Goal: Task Accomplishment & Management: Complete application form

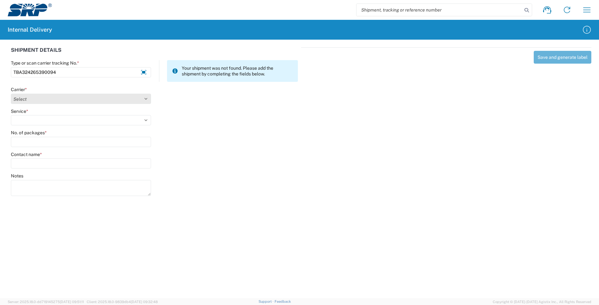
type input "TBA324265390094"
click at [23, 100] on select "Select AcctPay Amazon Logistics ATI Trucking BC Dimerco Logistics Empire Southw…" at bounding box center [81, 99] width 140 height 10
select select "8933"
click at [11, 94] on select "Select AcctPay Amazon Logistics ATI Trucking BC Dimerco Logistics Empire Southw…" at bounding box center [81, 99] width 140 height 10
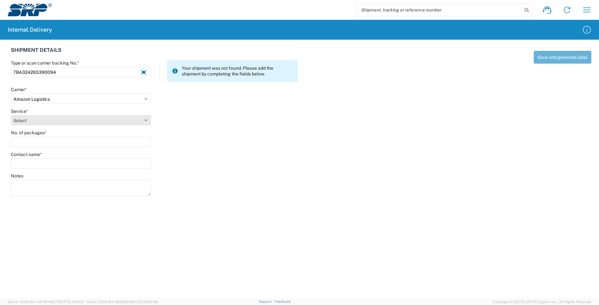
click at [39, 123] on select "Select Amazon Logistics TBA Rail TL Standard 3 - 5 Day" at bounding box center [81, 120] width 140 height 10
select select "24525"
click at [11, 115] on select "Select Amazon Logistics TBA Rail TL Standard 3 - 5 Day" at bounding box center [81, 120] width 140 height 10
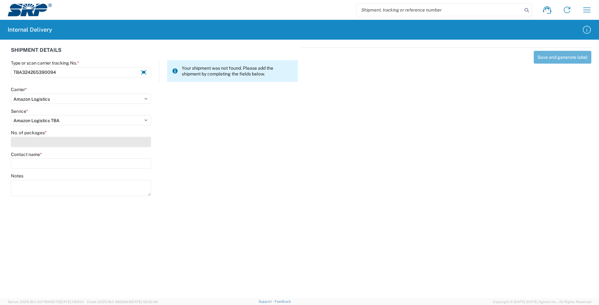
click at [31, 140] on input "No. of packages *" at bounding box center [81, 142] width 140 height 10
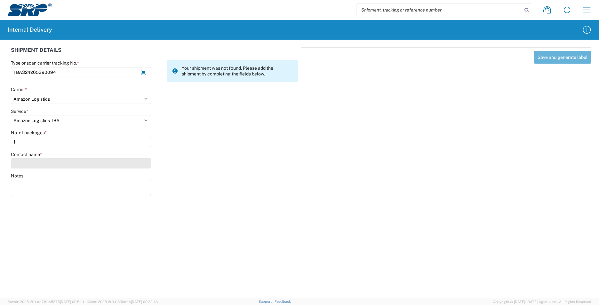
type input "1"
click at [30, 162] on input "Contact name *" at bounding box center [81, 163] width 140 height 10
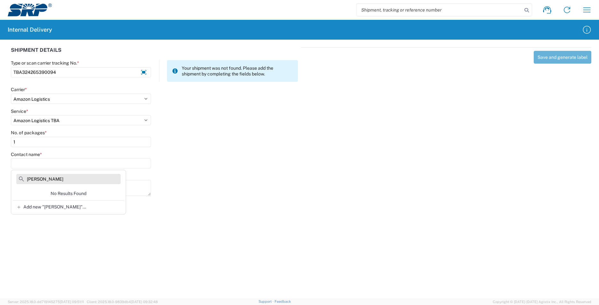
click at [44, 182] on input "patrickn dyl" at bounding box center [68, 179] width 104 height 10
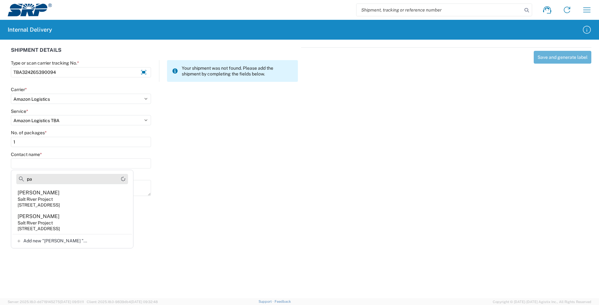
type input "p"
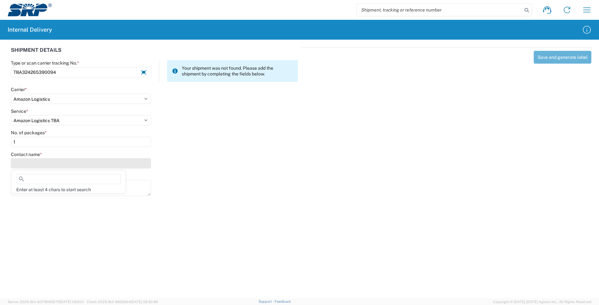
click at [28, 163] on input "Contact name *" at bounding box center [81, 163] width 140 height 10
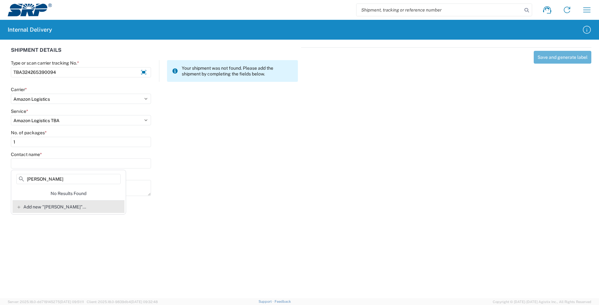
type input "patrick dyl"
click at [46, 209] on span "Add new "patrick dyl"..." at bounding box center [54, 207] width 63 height 6
type input "patrick dyl"
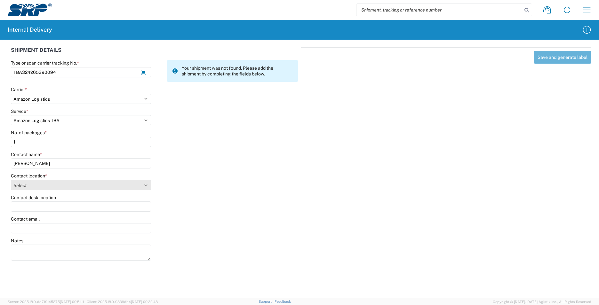
click at [41, 189] on select "Select 16th Street Facility 27th St Facility Agua Fria Generating Station Cooli…" at bounding box center [81, 185] width 140 height 10
select select "54813"
click at [11, 180] on select "Select 16th Street Facility 27th St Facility Agua Fria Generating Station Cooli…" at bounding box center [81, 185] width 140 height 10
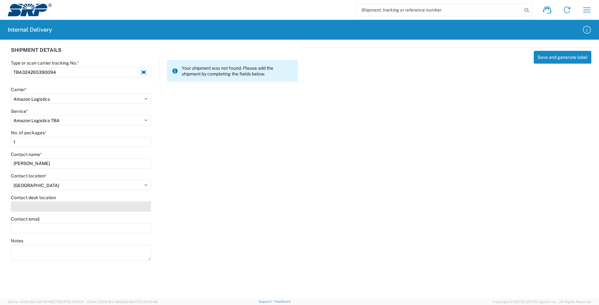
click at [32, 206] on input "Contact desk location" at bounding box center [81, 207] width 140 height 10
type input "WVS206"
click at [548, 56] on button "Save and generate label" at bounding box center [563, 57] width 58 height 13
select select
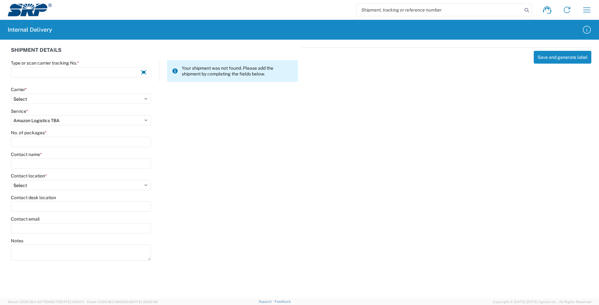
select select
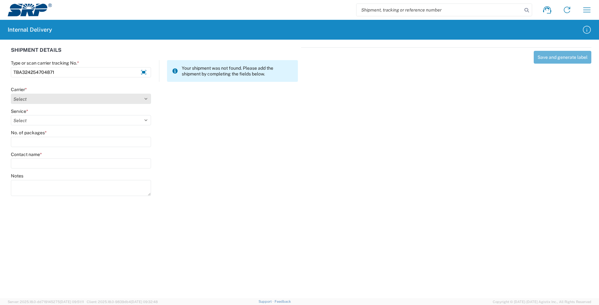
type input "TBA324254704871"
click at [44, 101] on select "Select AcctPay Amazon Logistics ATI Trucking BC Dimerco Logistics Empire Southw…" at bounding box center [81, 99] width 140 height 10
select select "8933"
click at [11, 94] on select "Select AcctPay Amazon Logistics ATI Trucking BC Dimerco Logistics Empire Southw…" at bounding box center [81, 99] width 140 height 10
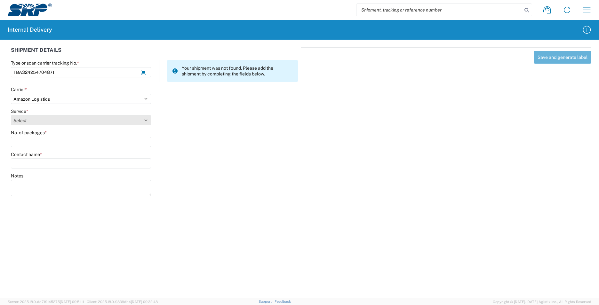
click at [45, 121] on select "Select" at bounding box center [81, 120] width 140 height 10
select select "24525"
click at [11, 115] on select "Select Amazon Logistics TBA Rail TL Standard 3 - 5 Day" at bounding box center [81, 120] width 140 height 10
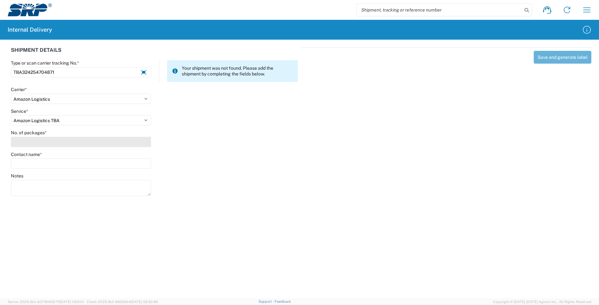
click at [37, 145] on input "No. of packages *" at bounding box center [81, 142] width 140 height 10
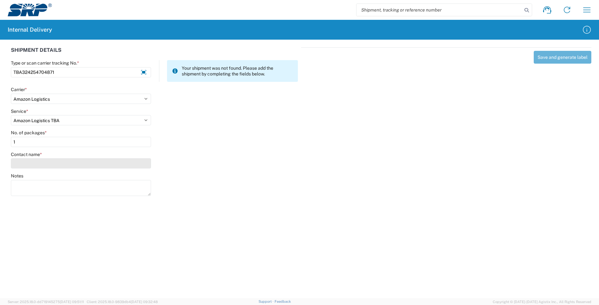
type input "1"
click at [40, 164] on input "Contact name *" at bounding box center [81, 163] width 140 height 10
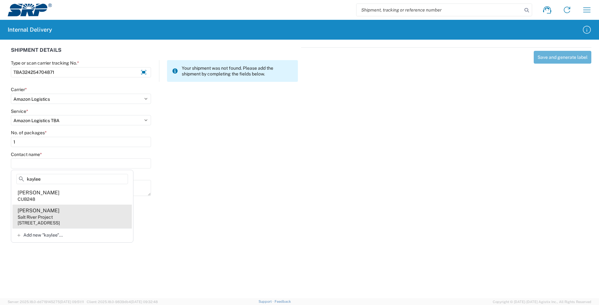
type input "kaylee"
click at [81, 215] on agx-address-suggestion-item "Kaylee Beranek Salt River Project 1511 N Project Dr, CUB248, Tempe, AZ, 85281, …" at bounding box center [71, 217] width 119 height 24
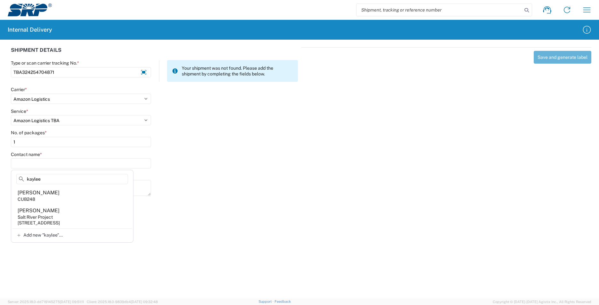
type input "Kaylee Beranek"
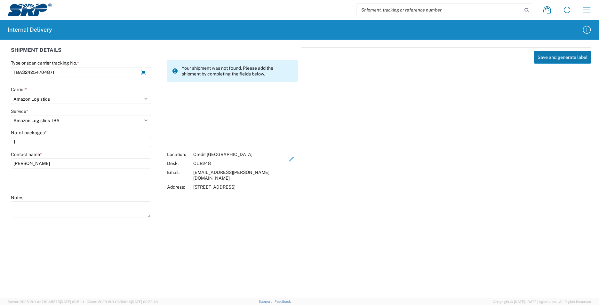
click at [552, 57] on button "Save and generate label" at bounding box center [563, 57] width 58 height 13
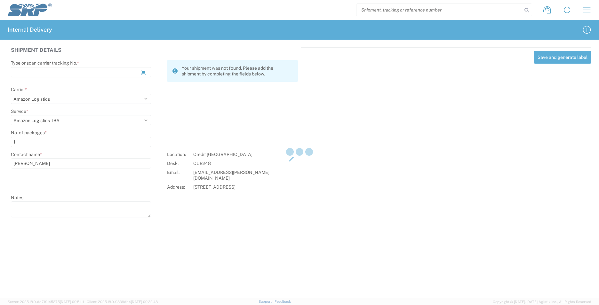
select select
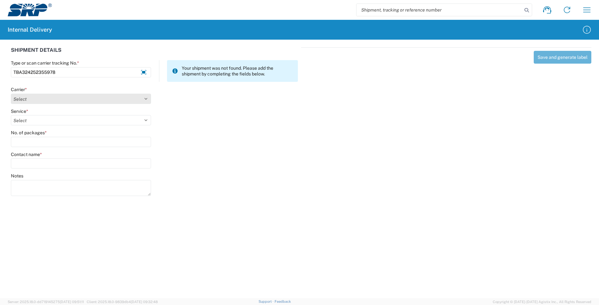
type input "TBA324252355978"
click at [73, 101] on select "Select AcctPay Amazon Logistics ATI Trucking BC Dimerco Logistics Empire Southw…" at bounding box center [81, 99] width 140 height 10
select select "8933"
click at [11, 94] on select "Select AcctPay Amazon Logistics ATI Trucking BC Dimerco Logistics Empire Southw…" at bounding box center [81, 99] width 140 height 10
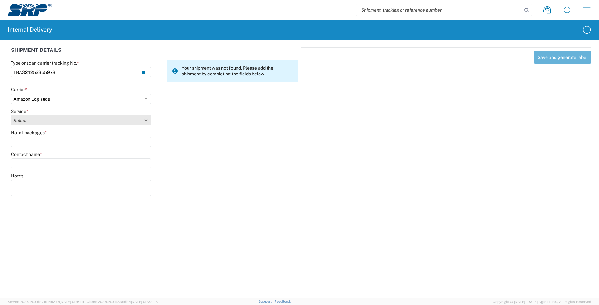
click at [47, 124] on select "Select Amazon Logistics TBA Rail TL Standard 3 - 5 Day" at bounding box center [81, 120] width 140 height 10
select select "24525"
click at [11, 115] on select "Select Amazon Logistics TBA Rail TL Standard 3 - 5 Day" at bounding box center [81, 120] width 140 height 10
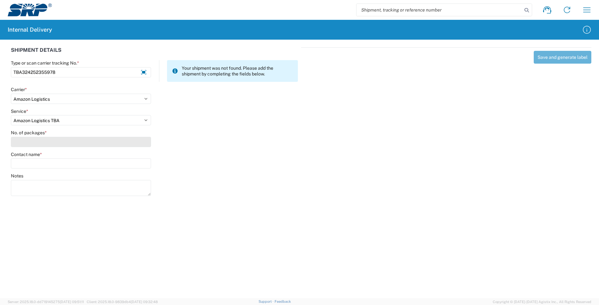
click at [41, 142] on input "No. of packages *" at bounding box center [81, 142] width 140 height 10
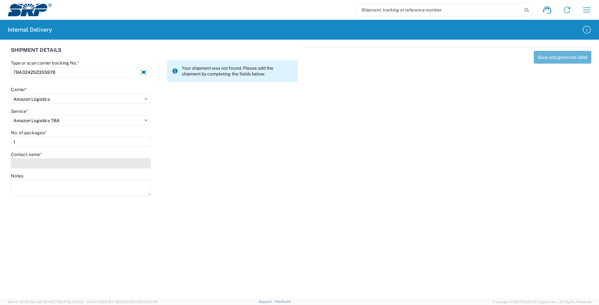
type input "1"
click at [40, 162] on input "Contact name *" at bounding box center [81, 163] width 140 height 10
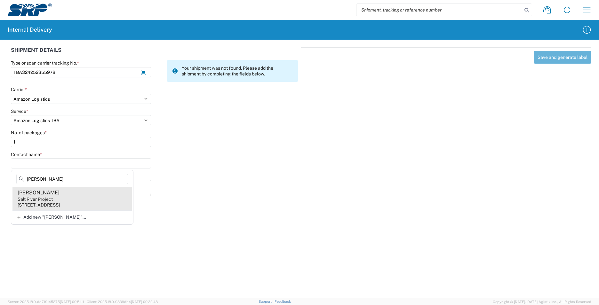
type input "mark johnson"
click at [99, 198] on agx-address-suggestion-item "Mark Johnson-barbier Salt River Project 1511 N Project Dr, CUB304, Tempe, AZ, 8…" at bounding box center [71, 199] width 119 height 24
type input "Mark Johnson-barbier"
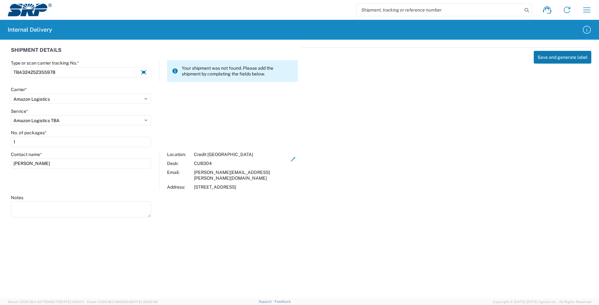
click at [559, 55] on button "Save and generate label" at bounding box center [563, 57] width 58 height 13
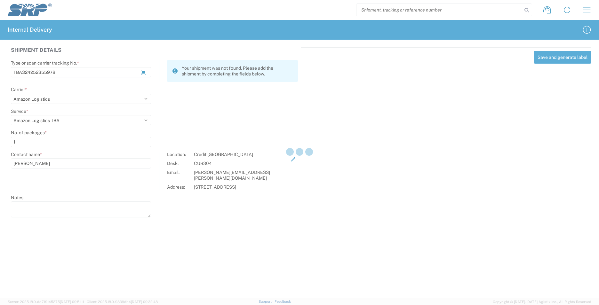
select select
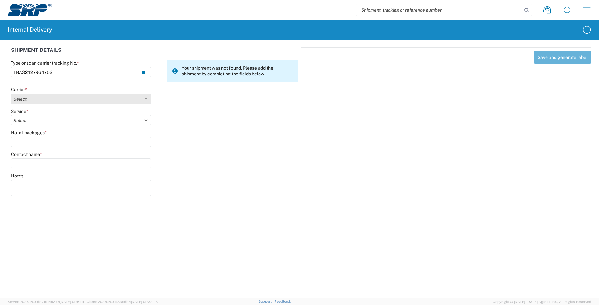
type input "TBA324279647521"
click at [36, 101] on select "Select AcctPay Amazon Logistics ATI Trucking BC Dimerco Logistics Empire Southw…" at bounding box center [81, 99] width 140 height 10
select select "8933"
click at [11, 94] on select "Select AcctPay Amazon Logistics ATI Trucking BC Dimerco Logistics Empire Southw…" at bounding box center [81, 99] width 140 height 10
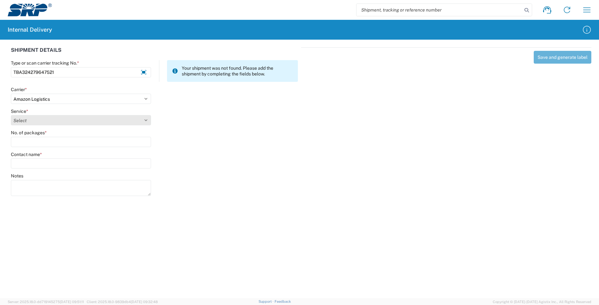
click at [30, 117] on select "Select Amazon Logistics TBA Rail TL Standard 3 - 5 Day" at bounding box center [81, 120] width 140 height 10
select select "24525"
click at [11, 115] on select "Select Amazon Logistics TBA Rail TL Standard 3 - 5 Day" at bounding box center [81, 120] width 140 height 10
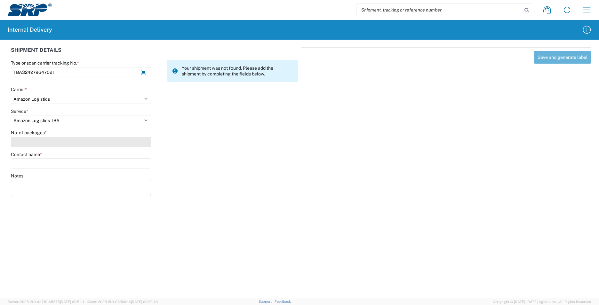
click at [24, 139] on input "No. of packages *" at bounding box center [81, 142] width 140 height 10
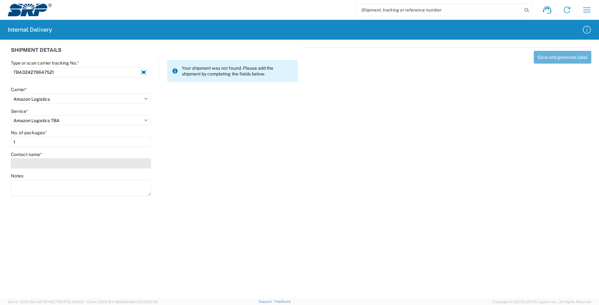
type input "1"
click at [29, 162] on input "Contact name *" at bounding box center [81, 163] width 140 height 10
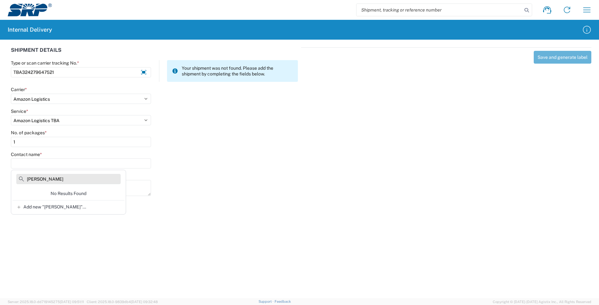
drag, startPoint x: 38, startPoint y: 179, endPoint x: 18, endPoint y: 181, distance: 19.9
click at [18, 181] on input "nick waters" at bounding box center [68, 179] width 104 height 10
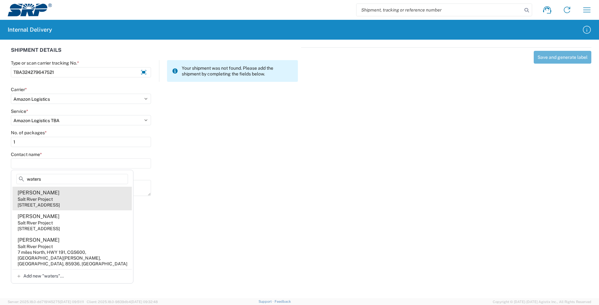
type input "waters"
click at [77, 194] on agx-address-suggestion-item "Nicholas Waters Salt River Project 7050 E University Dr, EVS104, Mesa, AZ, 8520…" at bounding box center [71, 199] width 119 height 24
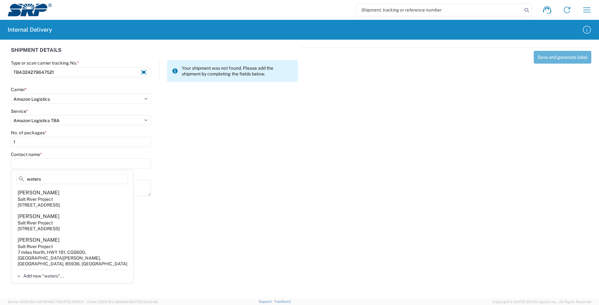
type input "Nicholas Waters"
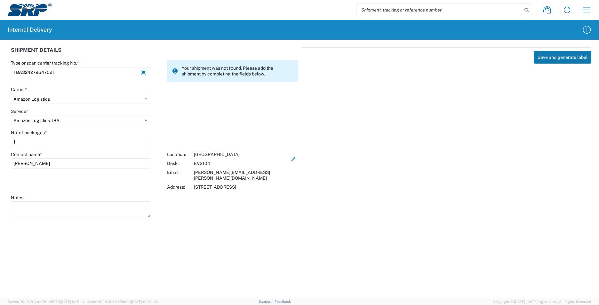
click at [552, 59] on button "Save and generate label" at bounding box center [563, 57] width 58 height 13
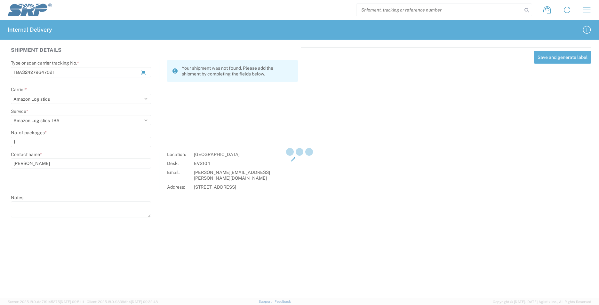
select select
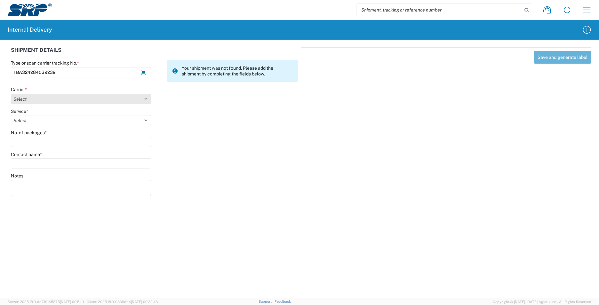
type input "TBA324284539239"
click at [59, 101] on select "Select AcctPay Amazon Logistics ATI Trucking BC Dimerco Logistics Empire Southw…" at bounding box center [81, 99] width 140 height 10
select select "8933"
click at [11, 94] on select "Select AcctPay Amazon Logistics ATI Trucking BC Dimerco Logistics Empire Southw…" at bounding box center [81, 99] width 140 height 10
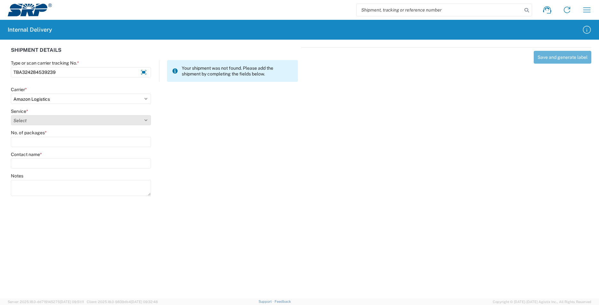
click at [40, 123] on select "Select Amazon Logistics TBA Rail TL Standard 3 - 5 Day" at bounding box center [81, 120] width 140 height 10
select select "24525"
click at [11, 115] on select "Select Amazon Logistics TBA Rail TL Standard 3 - 5 Day" at bounding box center [81, 120] width 140 height 10
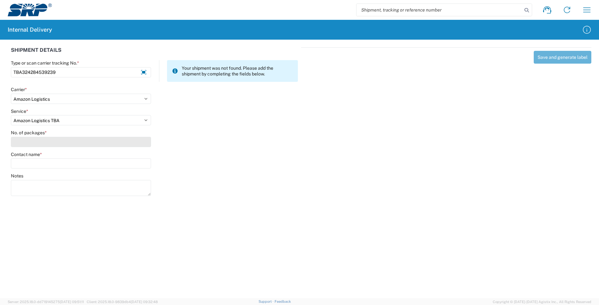
click at [36, 141] on input "No. of packages *" at bounding box center [81, 142] width 140 height 10
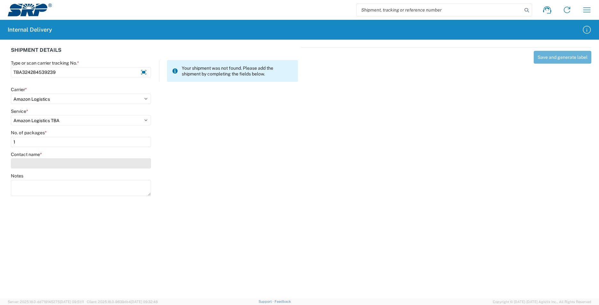
type input "1"
click at [39, 165] on input "Contact name *" at bounding box center [81, 163] width 140 height 10
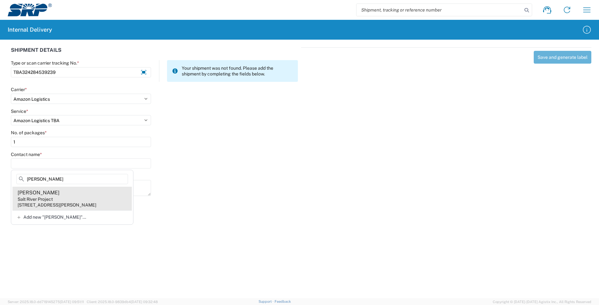
type input "morald"
click at [78, 200] on agx-address-suggestion-item "Raldo Moralde Salt River Project 3160 S Alma School Rd, SSW315, Mesa, AZ, 85210…" at bounding box center [71, 199] width 119 height 24
type input "Raldo Moralde"
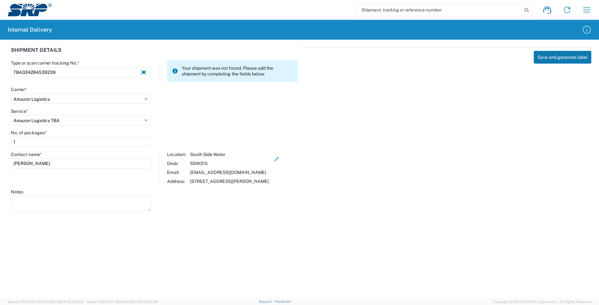
click at [554, 55] on button "Save and generate label" at bounding box center [563, 57] width 58 height 13
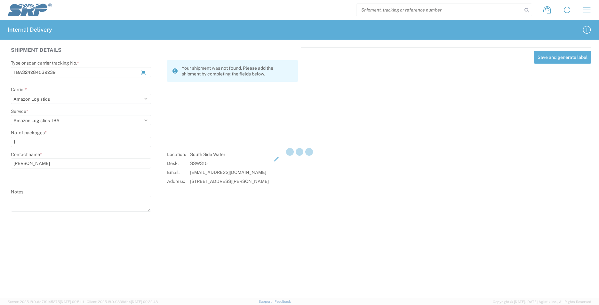
select select
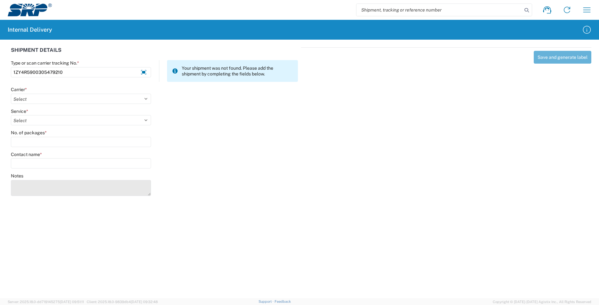
type input "1ZY4R5900305479210"
click at [36, 184] on textarea "Notes" at bounding box center [81, 188] width 140 height 16
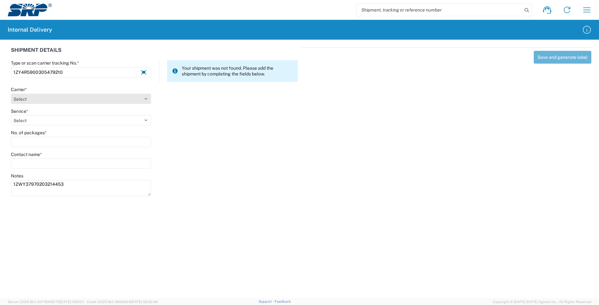
type textarea "1ZWY37970203214453"
click at [21, 99] on select "Select AcctPay Amazon Logistics ATI Trucking BC Dimerco Logistics Empire Southw…" at bounding box center [81, 99] width 140 height 10
select select "12"
click at [11, 94] on select "Select AcctPay Amazon Logistics ATI Trucking BC Dimerco Logistics Empire Southw…" at bounding box center [81, 99] width 140 height 10
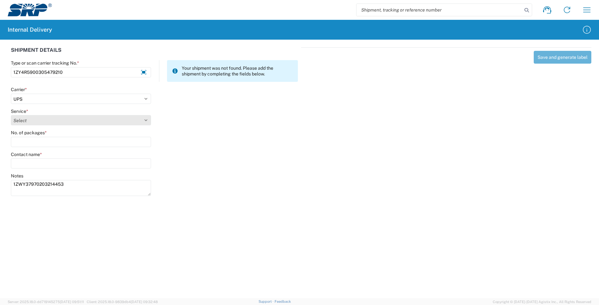
select select "43"
click at [28, 121] on select "Select 2nd Day Air 2nd Day Air A.M. 3 Day Select Basic BOUND PRINTED MATTER, UP…" at bounding box center [81, 120] width 140 height 10
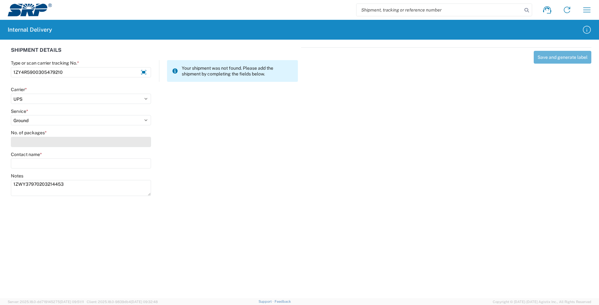
click at [25, 143] on input "No. of packages *" at bounding box center [81, 142] width 140 height 10
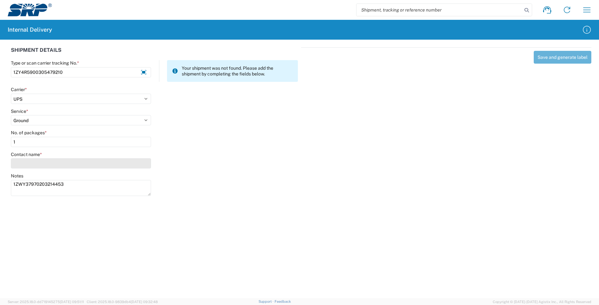
type input "1"
click at [26, 165] on input "Contact name *" at bounding box center [81, 163] width 140 height 10
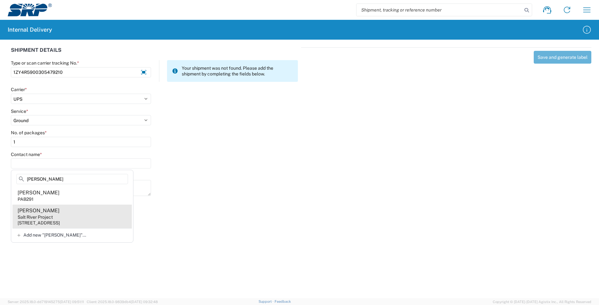
type input "maynez"
click at [71, 217] on agx-address-suggestion-item "Analy Maynez Salt River Project 1500 N Mill Ave, PAB291, Tempe, AZ, 85281, US" at bounding box center [71, 217] width 119 height 24
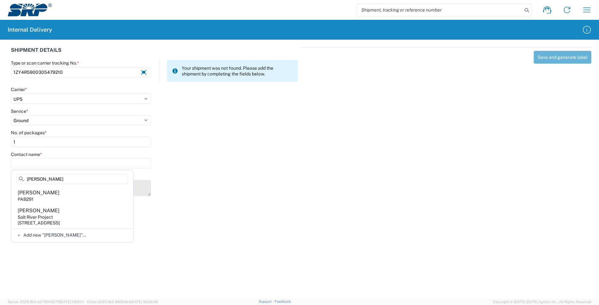
type input "Analy Maynez"
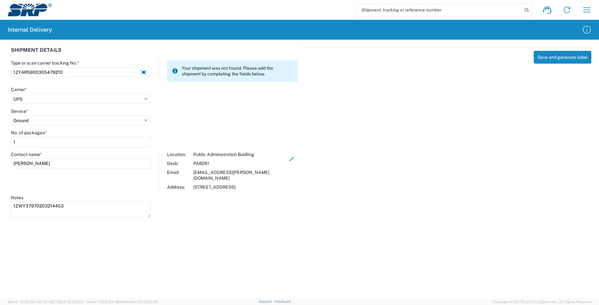
drag, startPoint x: 17, startPoint y: 143, endPoint x: 4, endPoint y: 145, distance: 13.2
click at [4, 145] on div "SHIPMENT DETAILS Type or scan carrier tracking No. * 1ZY4R5900305479210 Your sh…" at bounding box center [299, 132] width 599 height 184
type input "2"
click at [560, 56] on button "Save and generate label" at bounding box center [563, 57] width 58 height 13
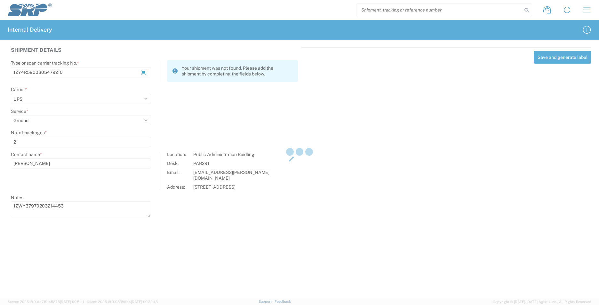
select select
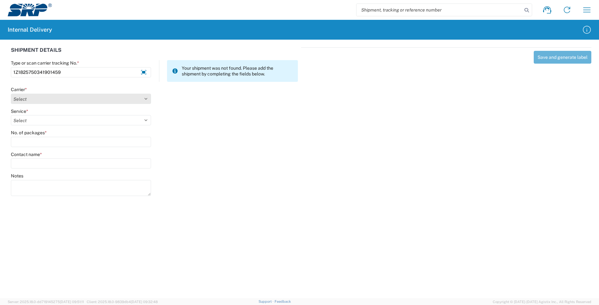
type input "1Z1825750341901459"
click at [44, 99] on select "Select AcctPay Amazon Logistics ATI Trucking BC Dimerco Logistics Empire Southw…" at bounding box center [81, 99] width 140 height 10
select select "12"
click at [11, 94] on select "Select AcctPay Amazon Logistics ATI Trucking BC Dimerco Logistics Empire Southw…" at bounding box center [81, 99] width 140 height 10
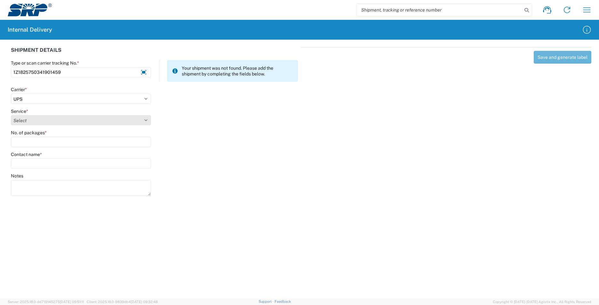
click at [29, 117] on select "Select 2nd Day Air 2nd Day Air A.M. 3 Day Select Basic BOUND PRINTED MATTER, UP…" at bounding box center [81, 120] width 140 height 10
select select "43"
click at [29, 117] on select "Select 2nd Day Air 2nd Day Air A.M. 3 Day Select Basic BOUND PRINTED MATTER, UP…" at bounding box center [81, 120] width 140 height 10
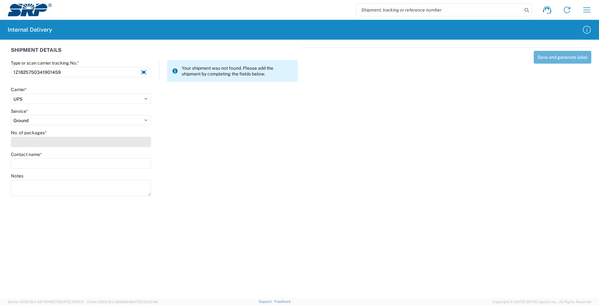
click at [27, 144] on input "No. of packages *" at bounding box center [81, 142] width 140 height 10
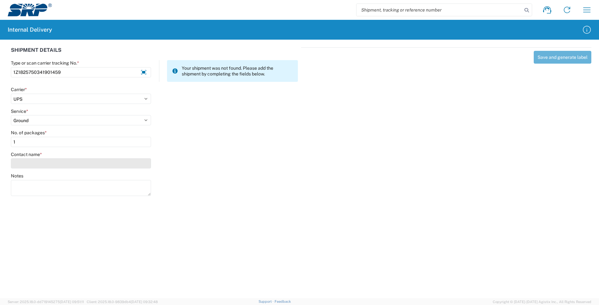
type input "1"
click at [27, 163] on input "Contact name *" at bounding box center [81, 163] width 140 height 10
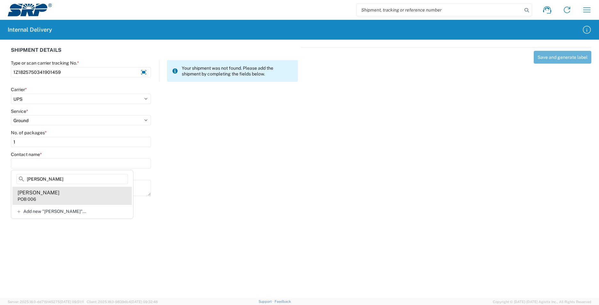
type input "erik pop"
click at [44, 198] on agx-address-suggestion-item "Erik Popo POB 006" at bounding box center [71, 196] width 119 height 18
type input "Erik Popo"
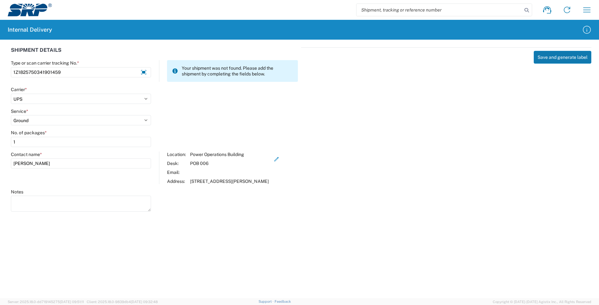
click at [557, 58] on button "Save and generate label" at bounding box center [563, 57] width 58 height 13
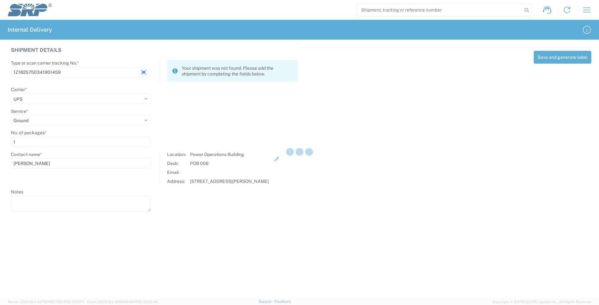
select select
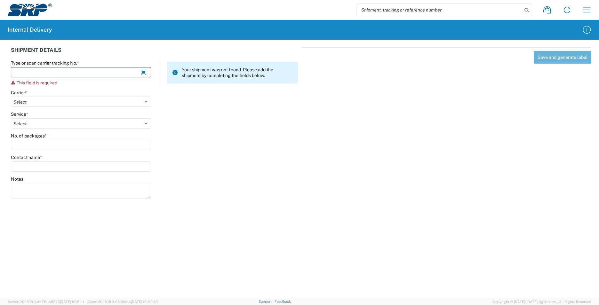
click at [557, 13] on div "Shipment request Shipment tracking Internal delivery Transit update My profile" at bounding box center [324, 9] width 545 height 15
click at [586, 8] on icon "button" at bounding box center [586, 9] width 7 height 5
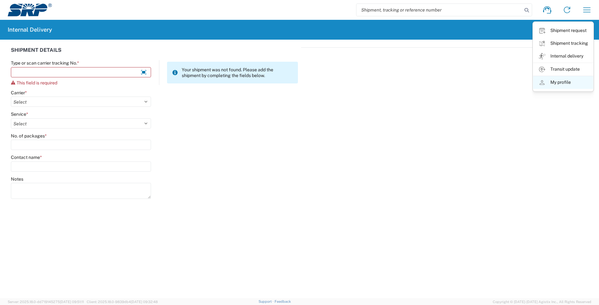
click at [570, 83] on link "My profile" at bounding box center [563, 82] width 60 height 13
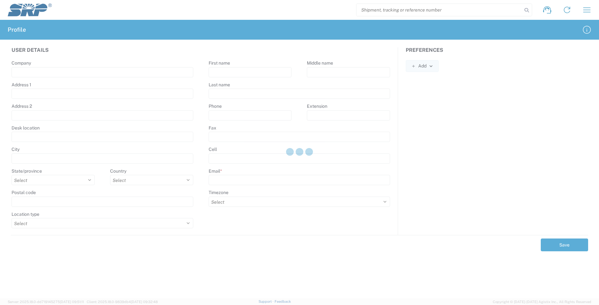
type input "Salt River Project"
select select
select select "US"
select select
type input "Manny"
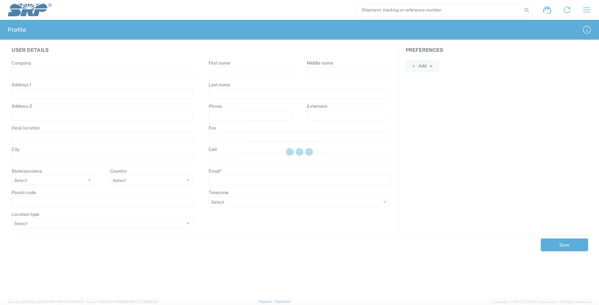
type input "Benitez Jr"
type input "manny.benitez@srpnet.com"
select select "America/Los_Angeles"
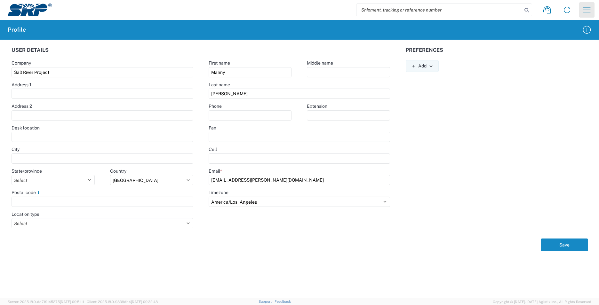
click at [584, 11] on icon "button" at bounding box center [587, 10] width 10 height 10
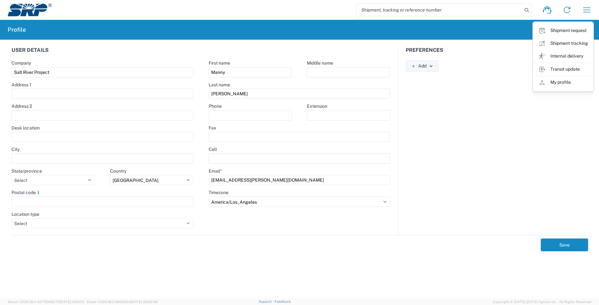
click at [553, 123] on div "Preferences Add AIR Default Dimensions UOM Code AIR Default Weight UOM Code AIR…" at bounding box center [496, 141] width 197 height 188
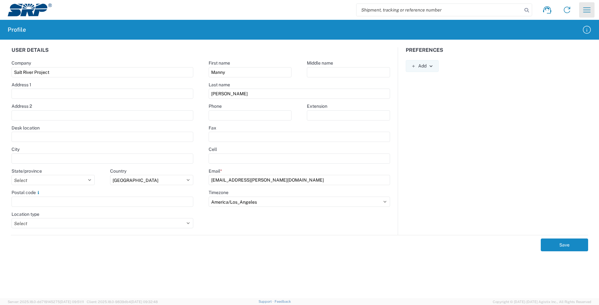
click at [591, 9] on icon "button" at bounding box center [587, 10] width 10 height 10
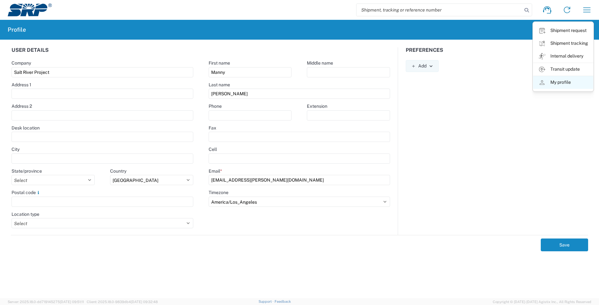
click at [562, 84] on link "My profile" at bounding box center [563, 82] width 60 height 13
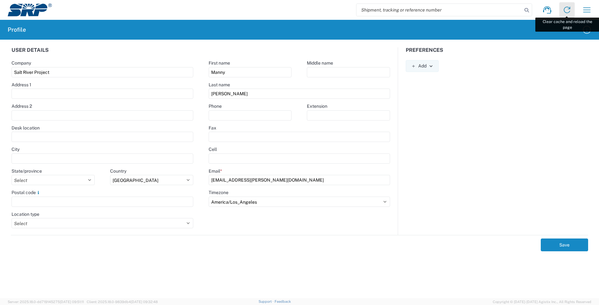
click at [566, 10] on icon at bounding box center [567, 10] width 10 height 10
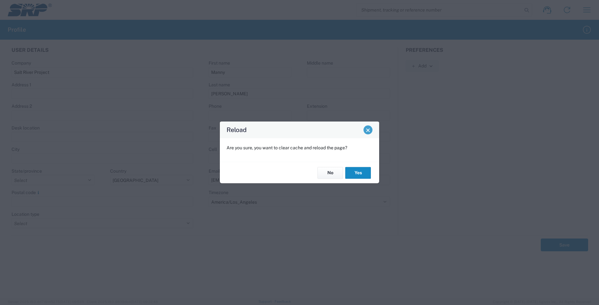
click at [367, 130] on span "Close" at bounding box center [368, 130] width 4 height 4
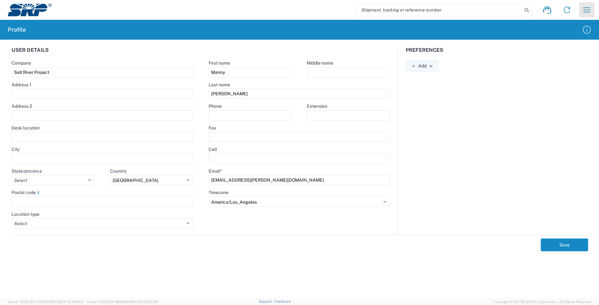
click at [590, 10] on icon "button" at bounding box center [587, 10] width 10 height 10
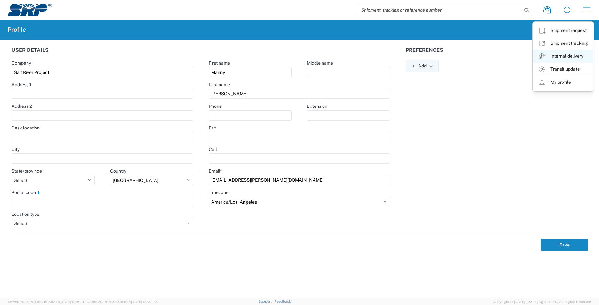
click at [560, 55] on link "Internal delivery" at bounding box center [563, 56] width 60 height 13
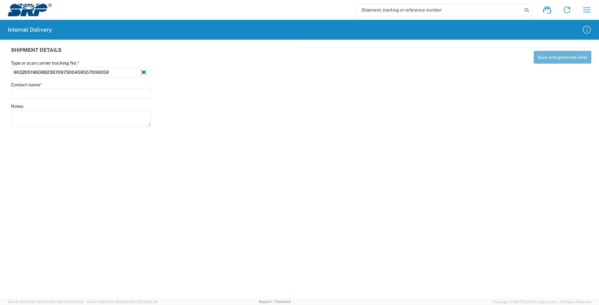
type input "9632001960882387097300459557006059"
click at [109, 70] on input "9632001960882387097300459557006059" at bounding box center [81, 72] width 140 height 10
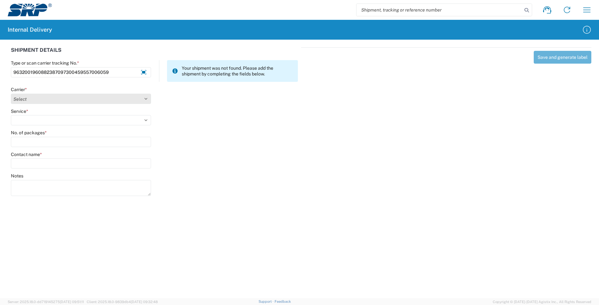
click at [33, 99] on select "Select AcctPay Amazon Logistics ATI Trucking BC Dimerco Logistics Empire Southw…" at bounding box center [81, 99] width 140 height 10
select select "5"
click at [11, 94] on select "Select AcctPay Amazon Logistics ATI Trucking BC Dimerco Logistics Empire Southw…" at bounding box center [81, 99] width 140 height 10
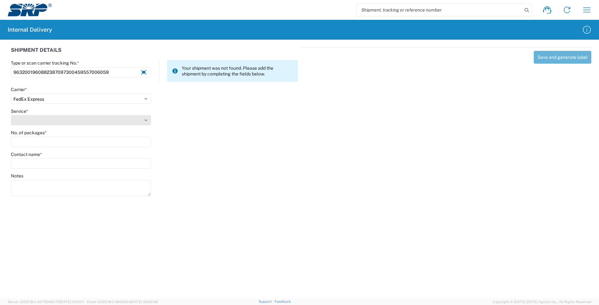
click at [30, 120] on select "Service *" at bounding box center [81, 120] width 140 height 10
select select "12"
click at [30, 120] on select "Select 1Day Freight 2Day 2Day AM 2Day AM One Rate 2Day Freight 2Day One Rate 3 …" at bounding box center [81, 120] width 140 height 10
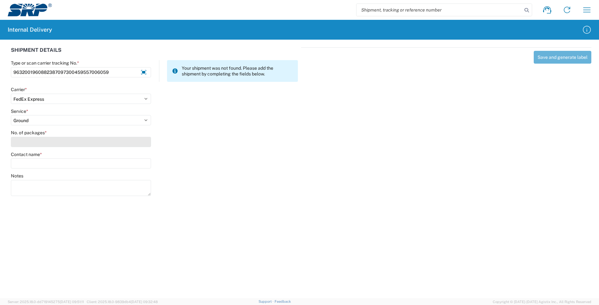
click at [28, 141] on input "No. of packages *" at bounding box center [81, 142] width 140 height 10
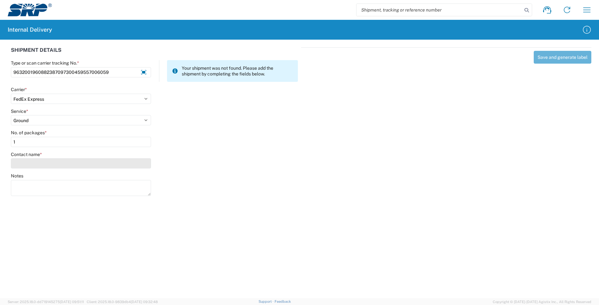
type input "1"
click at [35, 161] on input "Contact name *" at bounding box center [81, 163] width 140 height 10
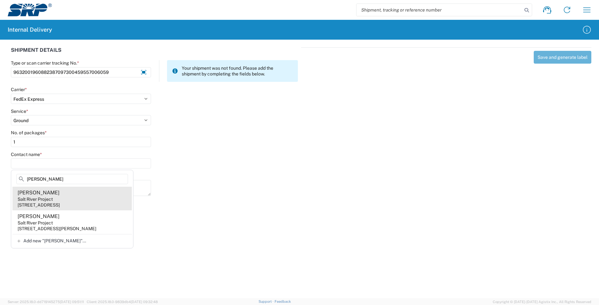
type input "dixon"
click at [83, 196] on agx-address-suggestion-item "Kelly Dixon Salt River Project 1511 N Project Dr, CUB236, Tempe, AZ, 85281, US" at bounding box center [71, 199] width 119 height 24
type input "Kelly Dixon"
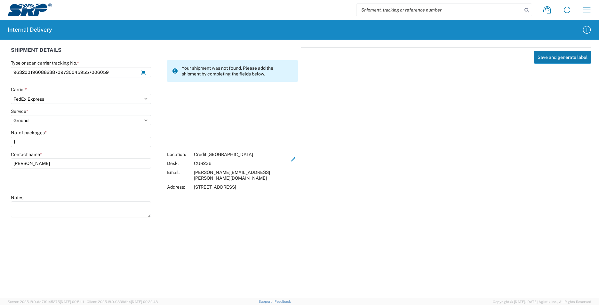
click at [558, 58] on button "Save and generate label" at bounding box center [563, 57] width 58 height 13
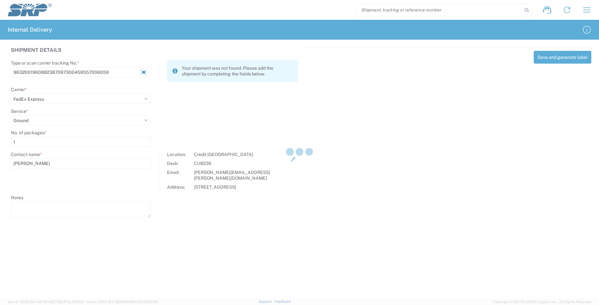
select select
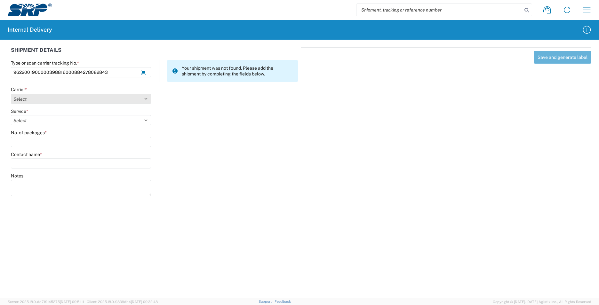
type input "9622001900000398816000884278082843"
click at [59, 98] on select "Select AcctPay Amazon Logistics ATI Trucking BC Dimerco Logistics Empire Southw…" at bounding box center [81, 99] width 140 height 10
select select "5"
click at [11, 94] on select "Select AcctPay Amazon Logistics ATI Trucking BC Dimerco Logistics Empire Southw…" at bounding box center [81, 99] width 140 height 10
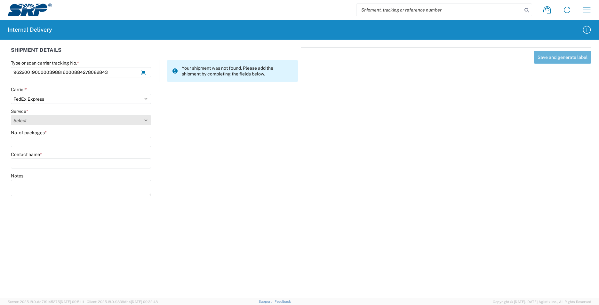
click at [34, 122] on select "Select 1Day Freight 2Day 2Day AM 2Day AM One Rate 2Day Freight 2Day One Rate 3 …" at bounding box center [81, 120] width 140 height 10
select select "12"
click at [34, 122] on select "Select 1Day Freight 2Day 2Day AM 2Day AM One Rate 2Day Freight 2Day One Rate 3 …" at bounding box center [81, 120] width 140 height 10
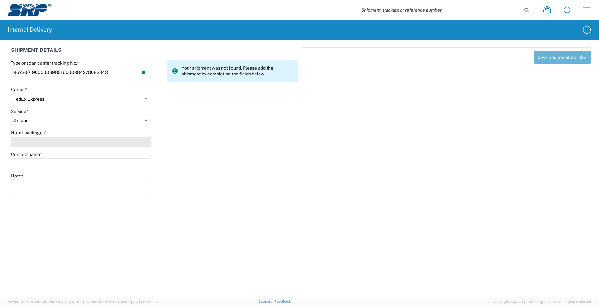
click at [35, 143] on input "No. of packages *" at bounding box center [81, 142] width 140 height 10
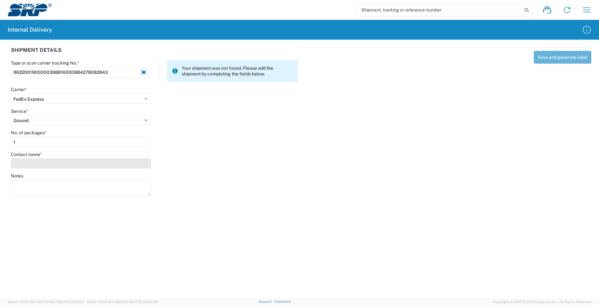
type input "1"
click at [36, 166] on input "Contact name *" at bounding box center [81, 163] width 140 height 10
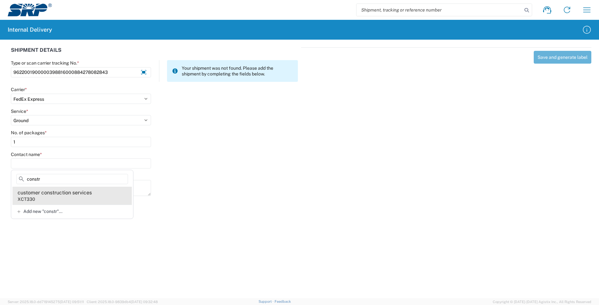
type input "constr"
drag, startPoint x: 53, startPoint y: 196, endPoint x: 59, endPoint y: 190, distance: 8.6
click at [53, 194] on div "customer construction services" at bounding box center [55, 192] width 74 height 7
type input "customer construction services"
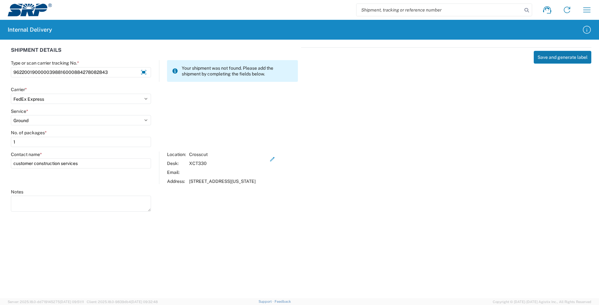
click at [574, 60] on button "Save and generate label" at bounding box center [563, 57] width 58 height 13
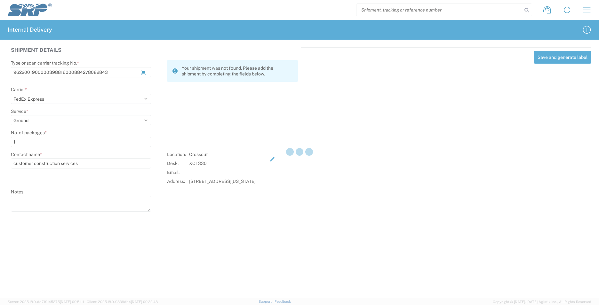
select select
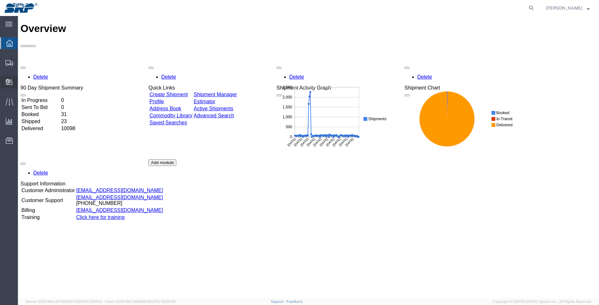
click at [22, 82] on span "Internal Delivery" at bounding box center [20, 82] width 4 height 13
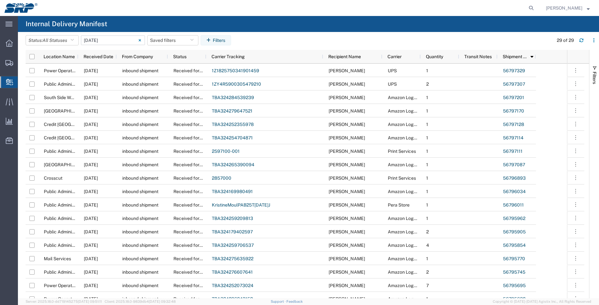
click at [107, 42] on input "09/11/2025 - 09/11/2025" at bounding box center [113, 41] width 64 height 10
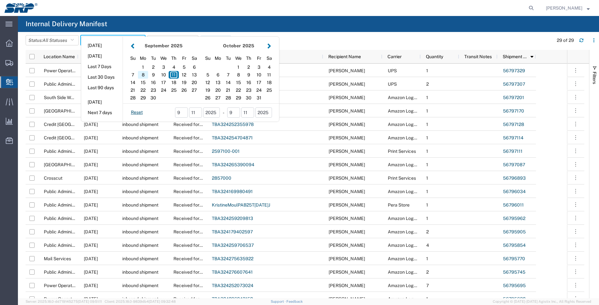
click at [145, 75] on div "8" at bounding box center [143, 75] width 10 height 8
click at [168, 75] on div "10" at bounding box center [163, 75] width 10 height 8
type input "09 08 - 10, 2025"
type input "09/08/2025 - 09/10/2025"
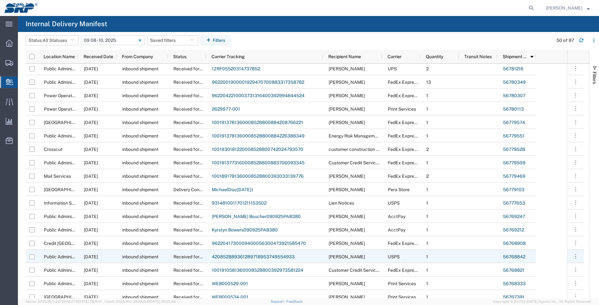
scroll to position [128, 0]
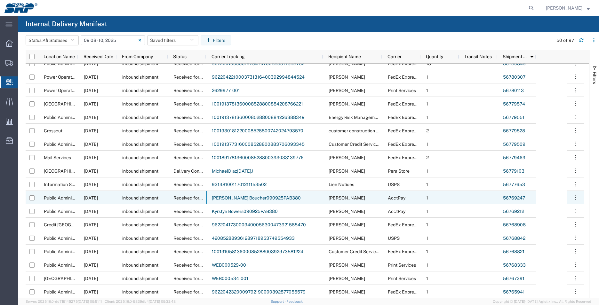
click at [278, 197] on div "Brad Boucher090925PAB380" at bounding box center [264, 197] width 117 height 13
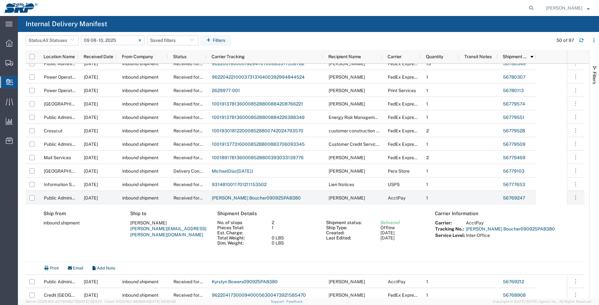
drag, startPoint x: 268, startPoint y: 198, endPoint x: 284, endPoint y: 213, distance: 22.6
click at [284, 213] on h4 "Shipment Details" at bounding box center [322, 214] width 211 height 6
drag, startPoint x: 277, startPoint y: 196, endPoint x: 229, endPoint y: 199, distance: 47.4
click at [229, 199] on div "Brad Boucher090925PAB380" at bounding box center [264, 197] width 117 height 13
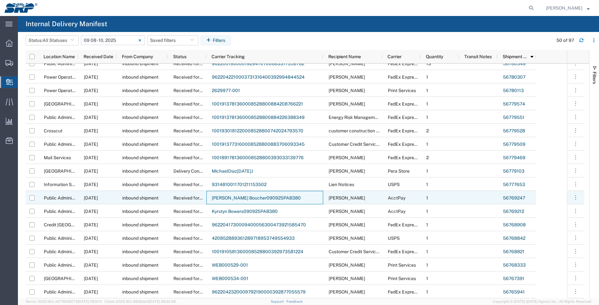
click at [505, 198] on link "56769247" at bounding box center [514, 197] width 22 height 5
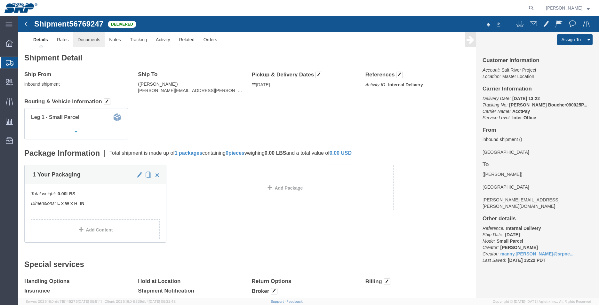
click link "Documents"
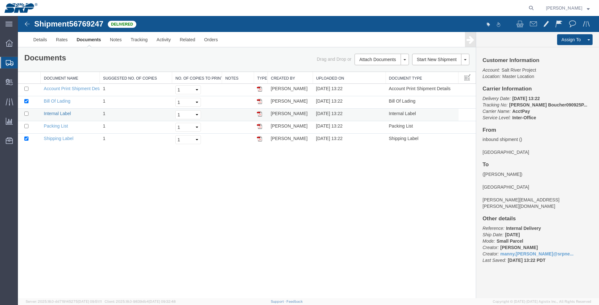
click at [67, 113] on link "Internal Label" at bounding box center [57, 113] width 27 height 5
click at [11, 44] on icon at bounding box center [9, 43] width 7 height 7
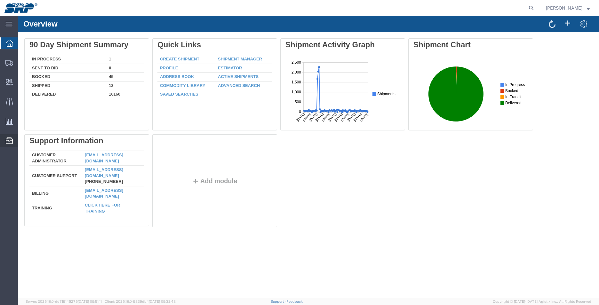
click at [0, 0] on span "Address Book" at bounding box center [0, 0] width 0 height 0
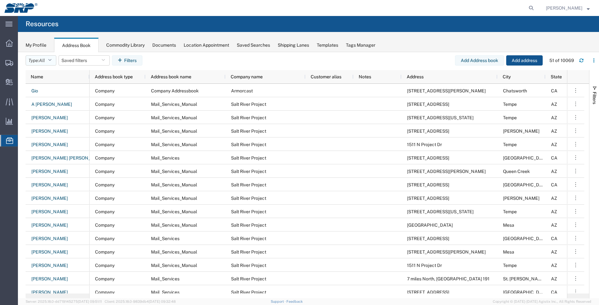
click at [51, 61] on icon "button" at bounding box center [50, 60] width 4 height 4
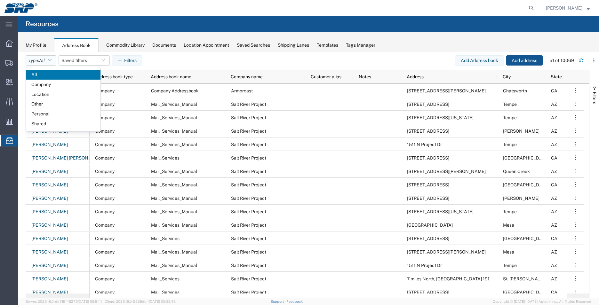
click at [51, 61] on icon "button" at bounding box center [50, 60] width 4 height 4
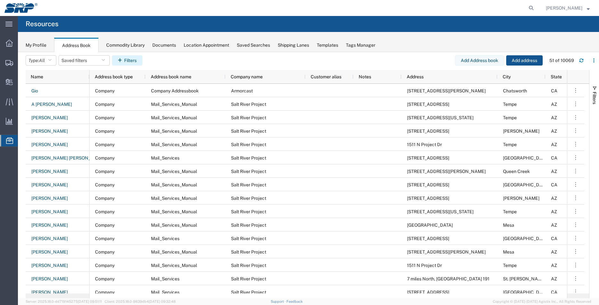
click at [131, 61] on button "Filters" at bounding box center [127, 60] width 30 height 10
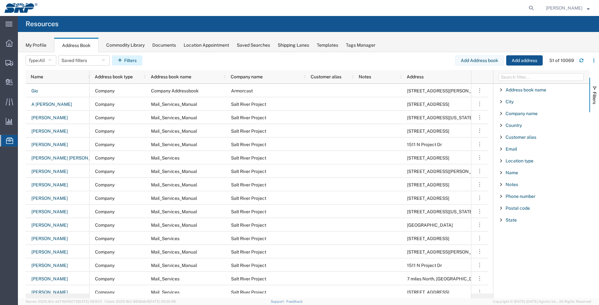
click at [131, 61] on button "Filters" at bounding box center [127, 60] width 30 height 10
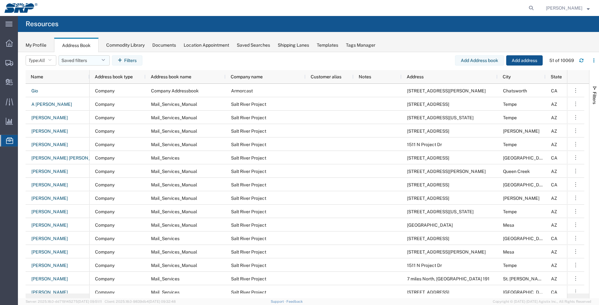
click at [105, 60] on icon "button" at bounding box center [103, 60] width 4 height 4
click at [86, 79] on input "search" at bounding box center [107, 76] width 79 height 10
type input "lien"
click at [185, 59] on agx-table-filter-chips "Type: All All Company Location Other Personal Shared Saved filters lien Save as…" at bounding box center [240, 62] width 429 height 15
click at [135, 60] on button "Filters" at bounding box center [127, 60] width 30 height 10
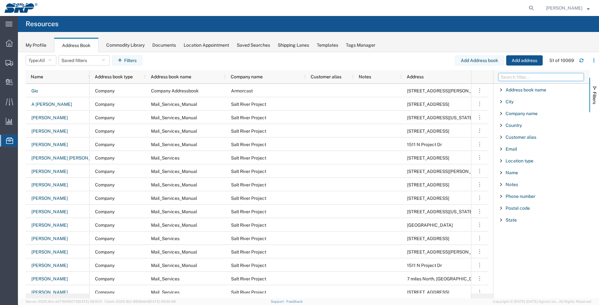
click at [520, 77] on input "Filter Columns Input" at bounding box center [540, 77] width 85 height 8
click at [522, 173] on div "Name" at bounding box center [541, 173] width 96 height 12
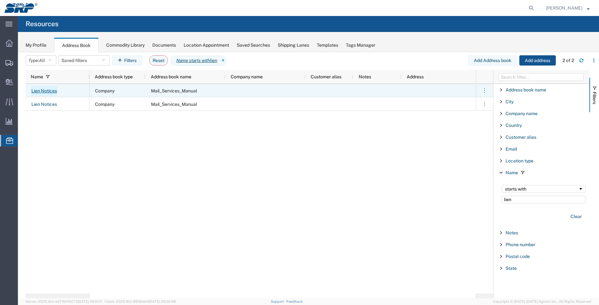
type input "lien"
click at [51, 90] on link "Lien Notices" at bounding box center [44, 91] width 26 height 10
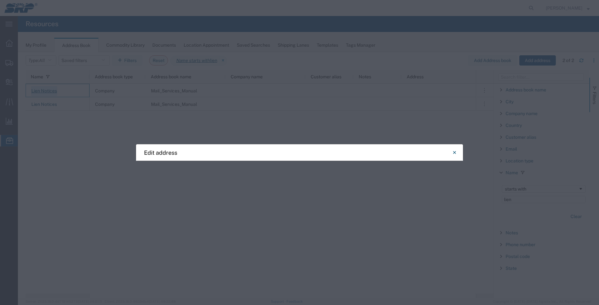
select select "COMPANY"
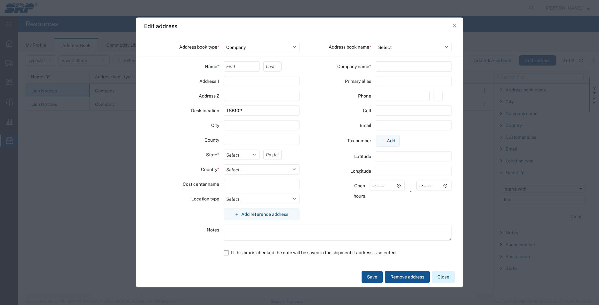
click at [444, 276] on button "Close" at bounding box center [443, 277] width 23 height 12
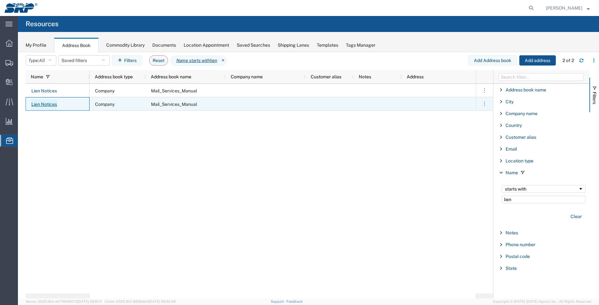
click at [43, 105] on link "Lien Notices" at bounding box center [44, 104] width 26 height 10
select select "US"
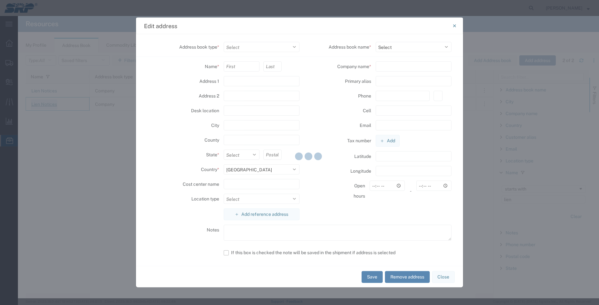
select select "COMPANY"
type input "ISB102"
select select
select select "71818"
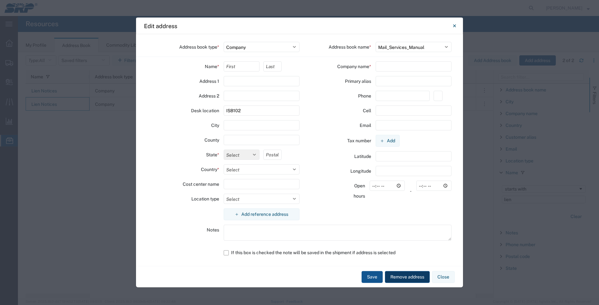
click at [416, 279] on button "Remove address" at bounding box center [407, 277] width 45 height 12
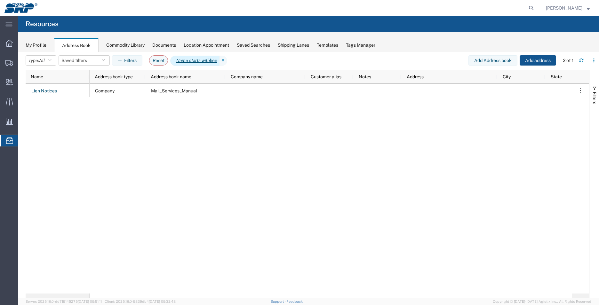
click at [192, 60] on icon "Name starts with" at bounding box center [193, 60] width 34 height 7
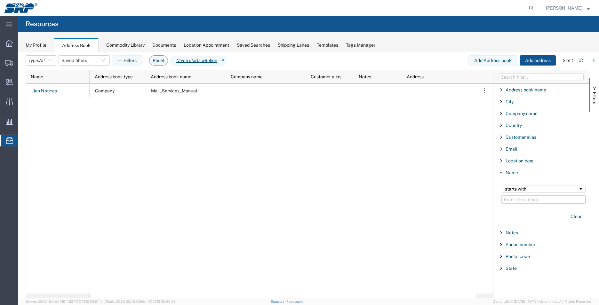
click at [525, 197] on input "Filter Value" at bounding box center [544, 200] width 84 height 8
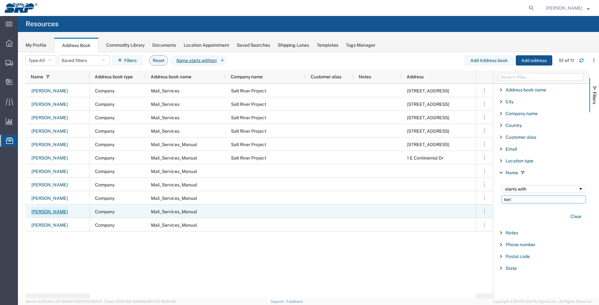
type input "tori"
click at [54, 211] on link "Tori Galbreath" at bounding box center [49, 212] width 37 height 10
select select "US"
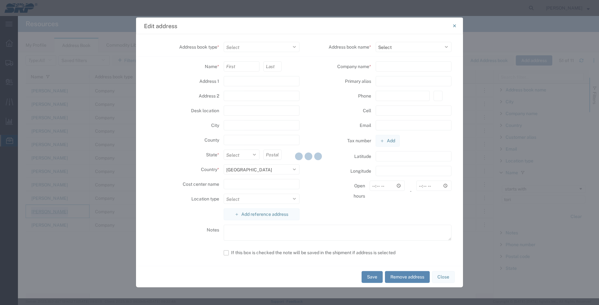
select select "COMPANY"
type input "PAB35W"
select select
select select "71818"
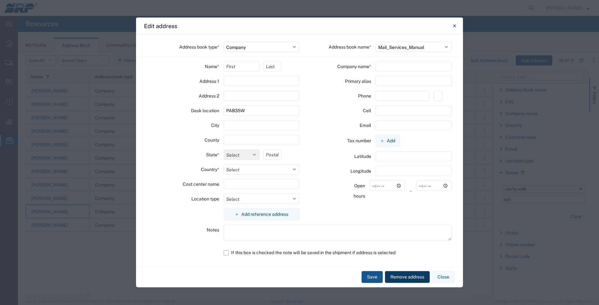
click at [401, 277] on button "Remove address" at bounding box center [407, 277] width 45 height 12
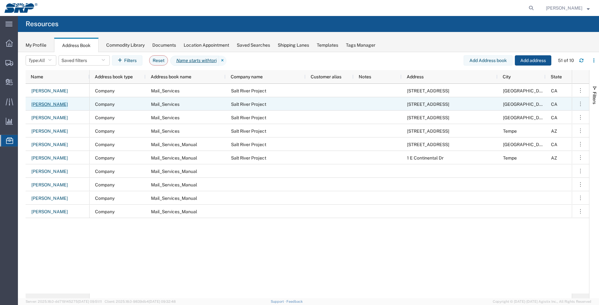
click at [54, 104] on link "Tori Galbreath" at bounding box center [49, 104] width 37 height 10
select select "US"
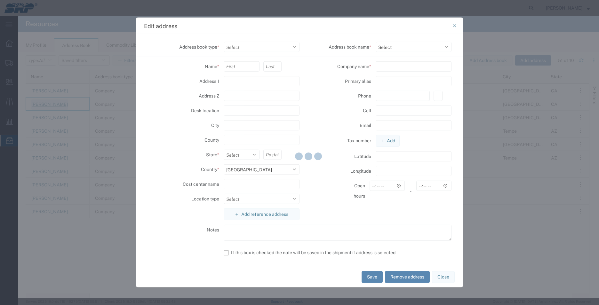
select select "COMPANY"
type input "Tori"
type input "Galbreath"
type input "123 Main St"
type input "San Mateo"
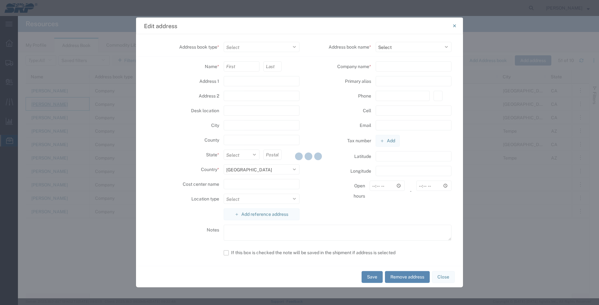
type input "94402"
select select
type input "Salt River Project"
type input "tori.galbreath@srpnet.com"
select select "59949"
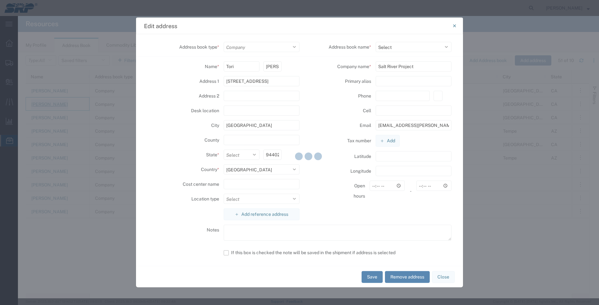
select select "CA"
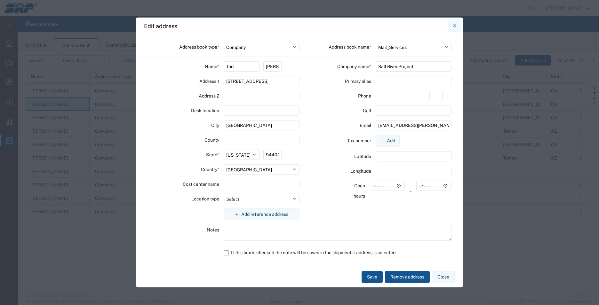
click at [456, 26] on button "Close" at bounding box center [454, 26] width 13 height 13
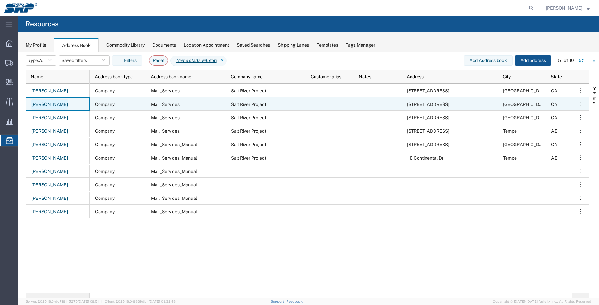
click at [58, 103] on link "Tori Galbreath" at bounding box center [49, 104] width 37 height 10
select select "US"
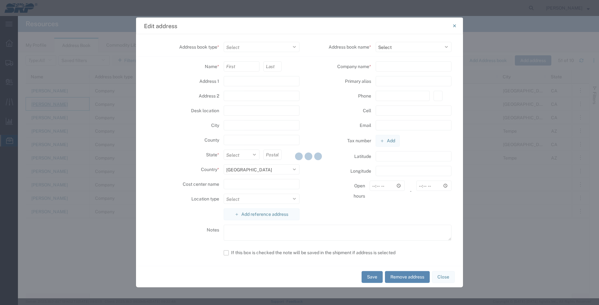
select select "COMPANY"
type input "Tori"
type input "Galbreath"
type input "123 Main St"
type input "San Mateo"
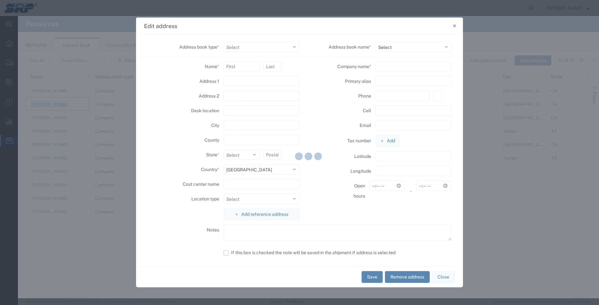
type input "94402"
select select
type input "Salt River Project"
type input "tori.galbreath@srpnet.com"
select select "59949"
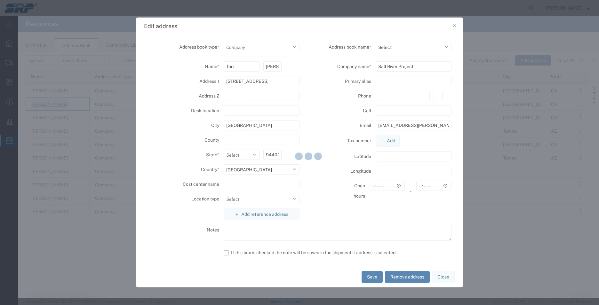
select select "CA"
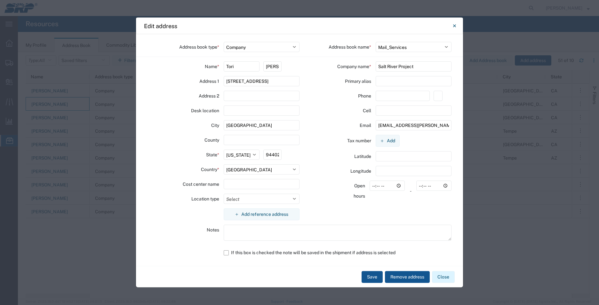
click at [447, 277] on button "Close" at bounding box center [443, 277] width 23 height 12
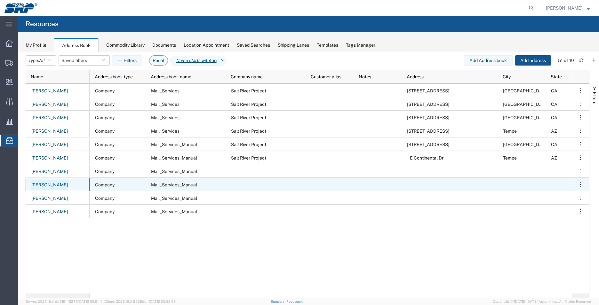
click at [54, 186] on link "Tori Galbreath" at bounding box center [49, 185] width 37 height 10
select select "COMPANY"
select select "71818"
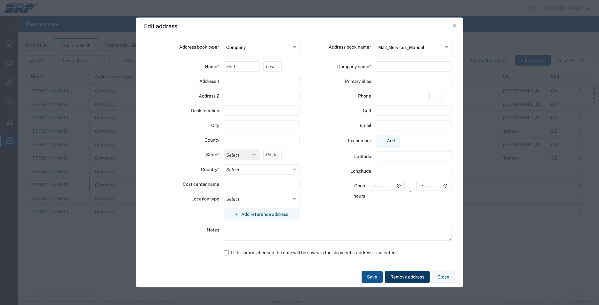
click at [415, 279] on button "Remove address" at bounding box center [407, 277] width 45 height 12
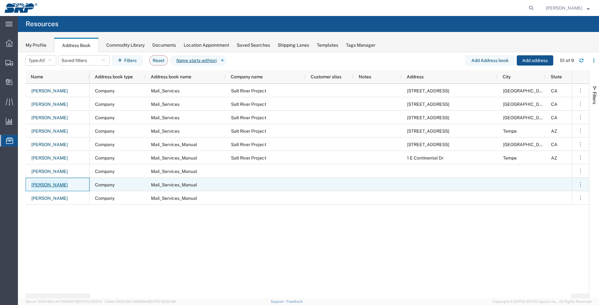
click at [54, 184] on link "Tori Galbreath" at bounding box center [49, 185] width 37 height 10
select select "US"
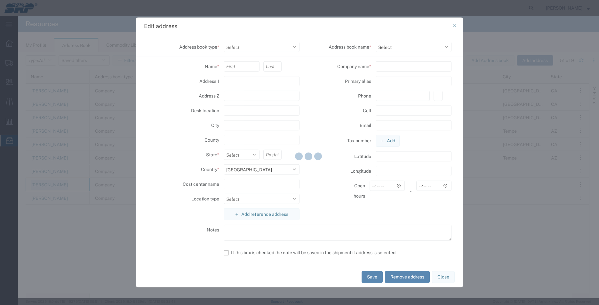
select select "COMPANY"
select select
select select "71818"
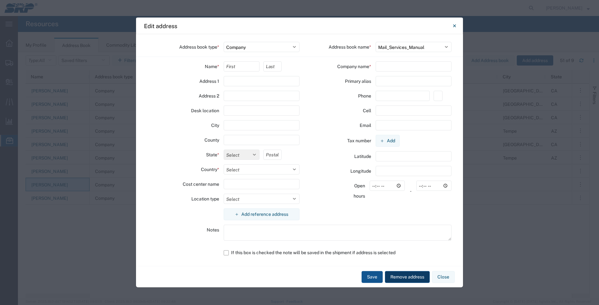
click at [414, 276] on button "Remove address" at bounding box center [407, 277] width 45 height 12
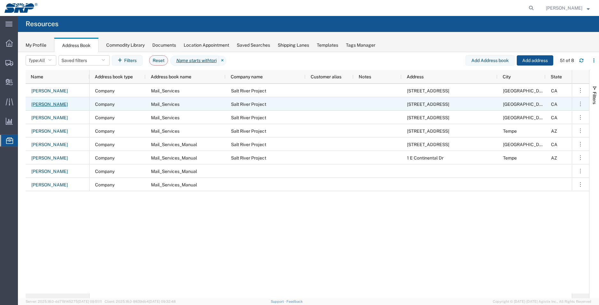
click at [55, 105] on link "Tori Galbreath" at bounding box center [49, 104] width 37 height 10
select select "US"
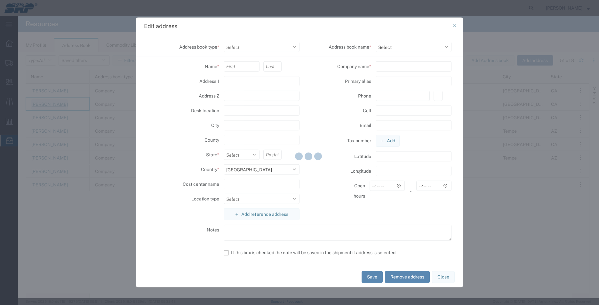
select select "COMPANY"
type input "Tori"
type input "Galbreath"
type input "123 Main St"
type input "San Mateo"
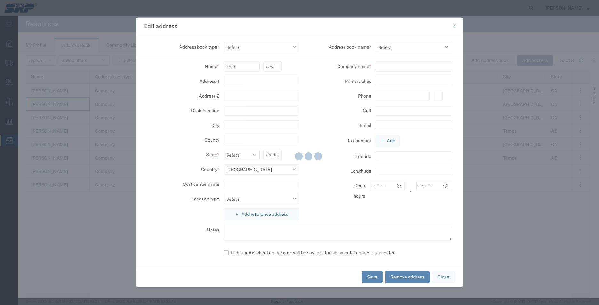
type input "94402"
select select
type input "Salt River Project"
type input "tori.galbreath@srpnet.com"
select select "59949"
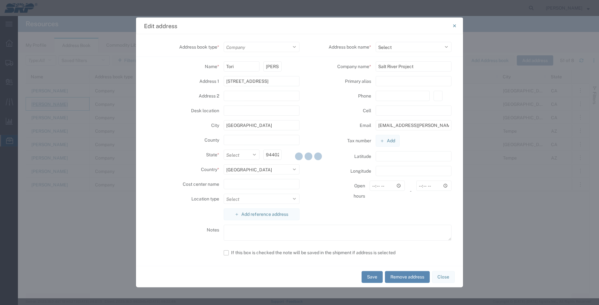
select select "CA"
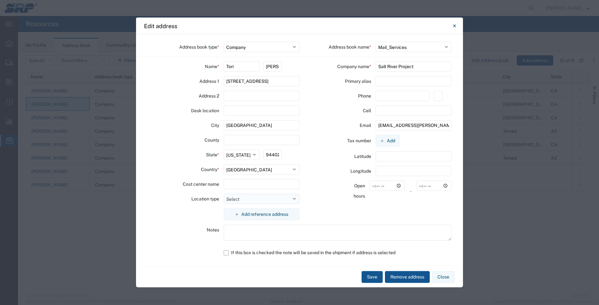
click at [294, 199] on select "Select Business No Loading Dock Business (General) Business with Loading Dock C…" at bounding box center [262, 199] width 76 height 10
click at [447, 278] on button "Close" at bounding box center [443, 277] width 23 height 12
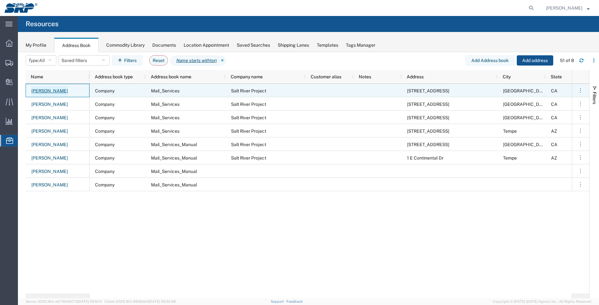
click at [51, 90] on link "Tori Andres" at bounding box center [49, 91] width 37 height 10
select select "US"
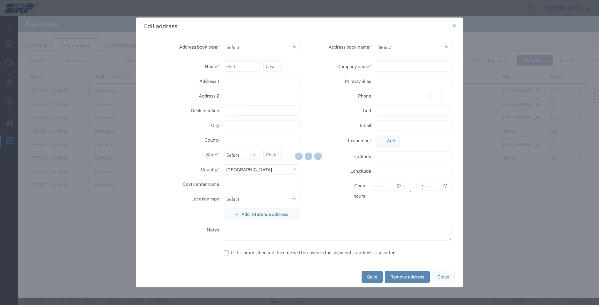
select select "COMPANY"
type input "Tori"
type input "Andres"
type input "123 Main St"
type input "San Mateo"
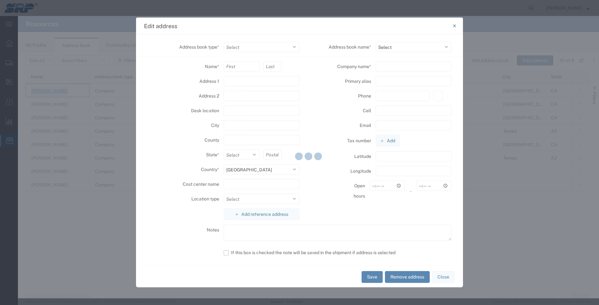
select select "CA"
type input "94402"
select select
type input "Salt River Project"
type input "tori.andres@srpnet.com"
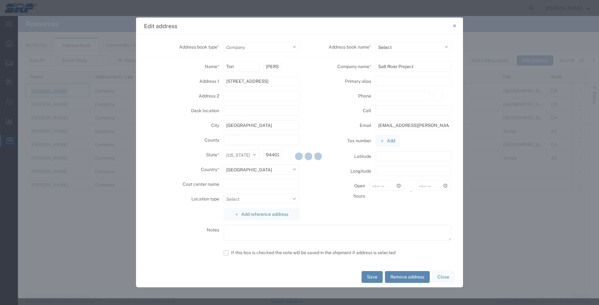
select select "59949"
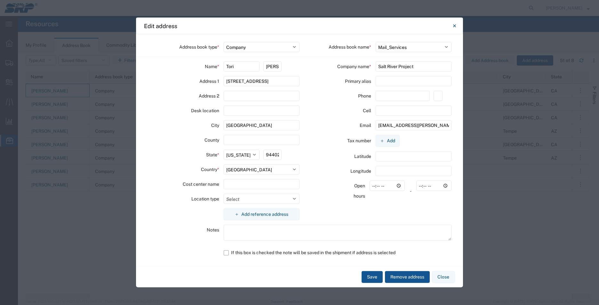
drag, startPoint x: 444, startPoint y: 279, endPoint x: 435, endPoint y: 269, distance: 13.1
click at [444, 278] on button "Close" at bounding box center [443, 277] width 23 height 12
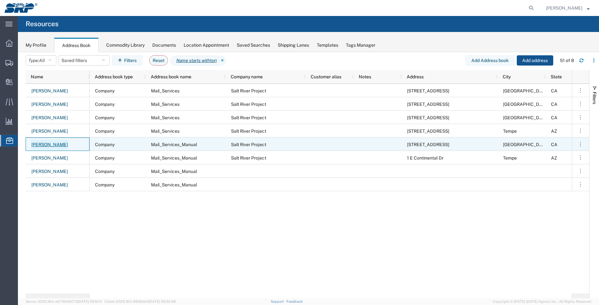
click at [51, 144] on link "Tori Triguero" at bounding box center [49, 145] width 37 height 10
select select "US"
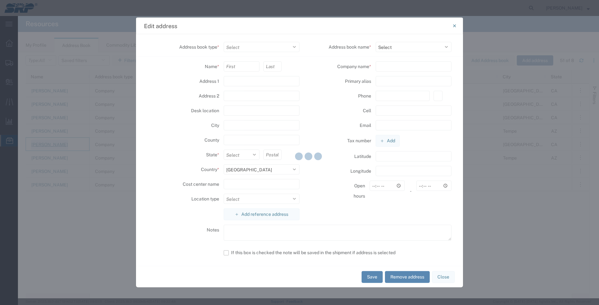
select select "COMPANY"
type input "Tori"
type input "Triguero"
type input "123 Main St"
type input "San Mateo"
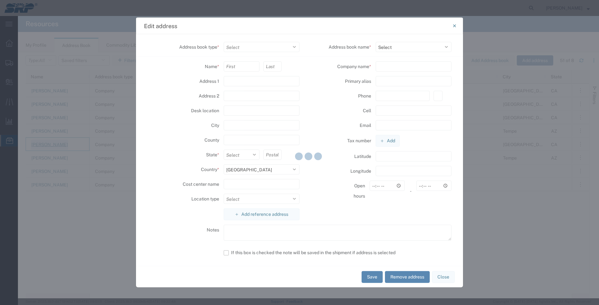
select select "CA"
type input "94402"
select select
type input "Salt River Project"
type input "tori.triguero@srpnet.com"
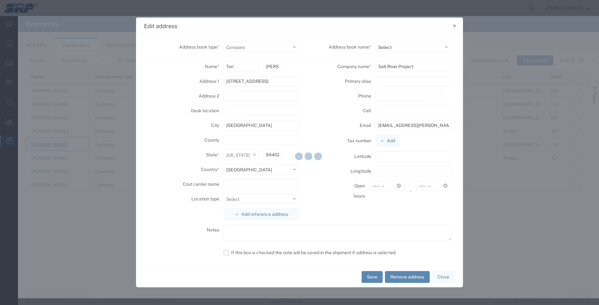
select select "71818"
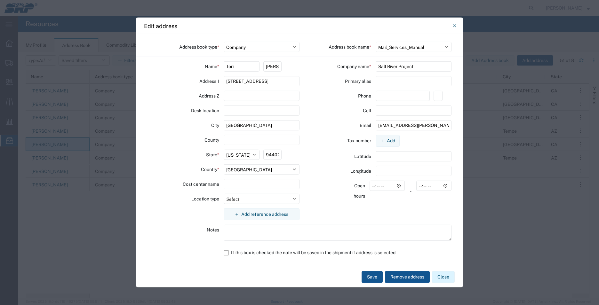
click at [446, 280] on button "Close" at bounding box center [443, 277] width 23 height 12
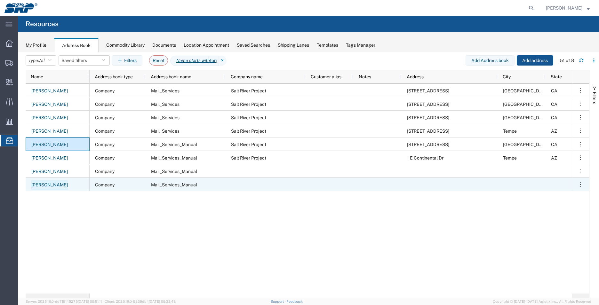
click at [53, 185] on link "Tori Triguero" at bounding box center [49, 185] width 37 height 10
select select "US"
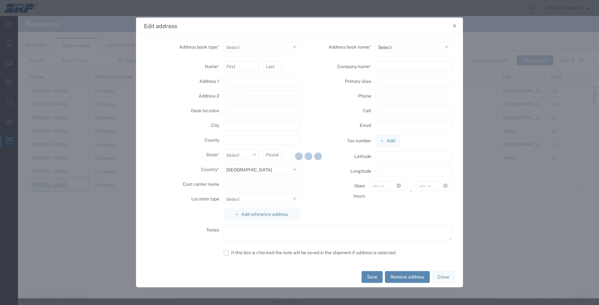
select select "COMPANY"
type input "PAB 35W"
select select
type input "tori.triguero@srpnet.com"
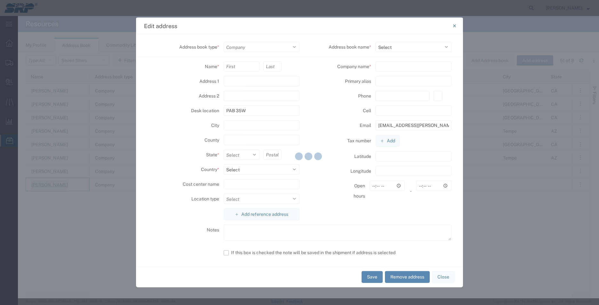
select select "71818"
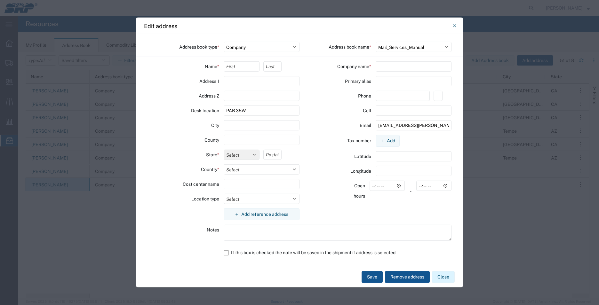
click at [444, 277] on button "Close" at bounding box center [443, 277] width 23 height 12
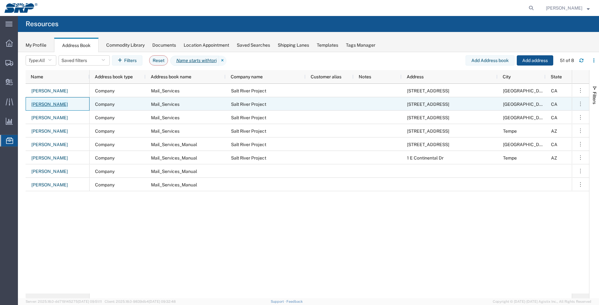
click at [50, 107] on link "Tori Galbreath" at bounding box center [49, 104] width 37 height 10
select select "COMPANY"
select select "59949"
select select "CA"
select select "US"
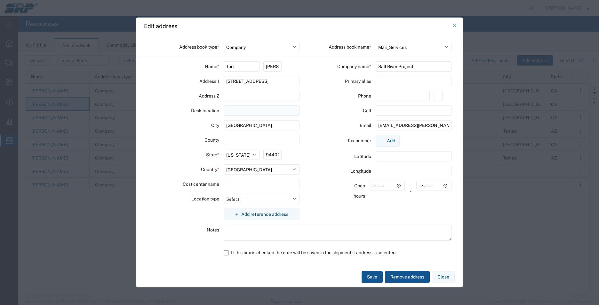
click at [240, 112] on input "text" at bounding box center [262, 111] width 76 height 10
type input "PAB35W"
click at [368, 276] on button "Save" at bounding box center [371, 277] width 21 height 12
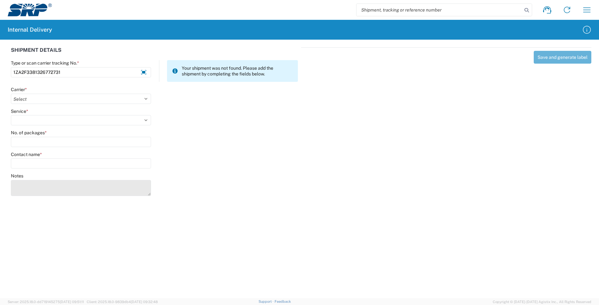
type input "1ZA2F3381326772731"
drag, startPoint x: 33, startPoint y: 186, endPoint x: 36, endPoint y: 183, distance: 4.3
click at [35, 184] on textarea "Notes" at bounding box center [81, 188] width 140 height 16
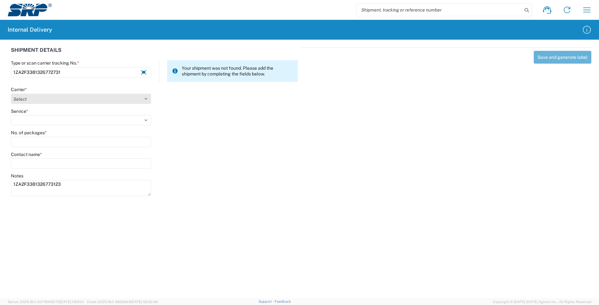
type textarea "1ZA2F3381326773123"
click at [40, 96] on select "Select AcctPay Amazon Logistics ATI Trucking BC Dimerco Logistics Empire Southw…" at bounding box center [81, 99] width 140 height 10
select select "12"
click at [11, 94] on select "Select AcctPay Amazon Logistics ATI Trucking BC Dimerco Logistics Empire Southw…" at bounding box center [81, 99] width 140 height 10
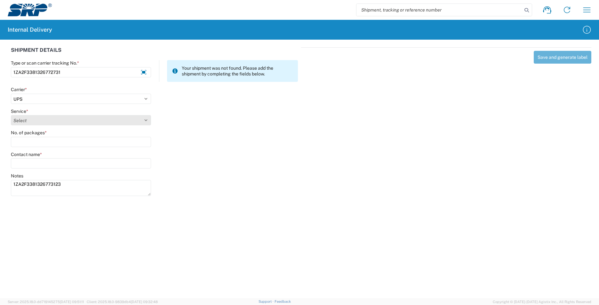
click at [25, 122] on select "Select 2nd Day Air 2nd Day Air A.M. 3 Day Select Basic BOUND PRINTED MATTER, UP…" at bounding box center [81, 120] width 140 height 10
select select "43"
click at [25, 122] on select "Select 2nd Day Air 2nd Day Air A.M. 3 Day Select Basic BOUND PRINTED MATTER, UP…" at bounding box center [81, 120] width 140 height 10
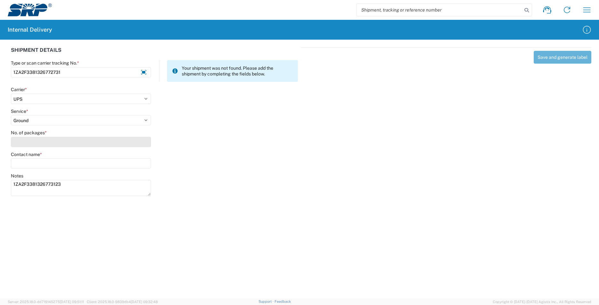
click at [25, 139] on input "No. of packages *" at bounding box center [81, 142] width 140 height 10
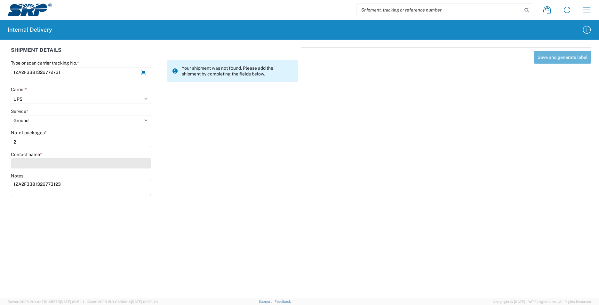
type input "2"
click at [25, 162] on input "Contact name *" at bounding box center [81, 163] width 140 height 10
type input "l"
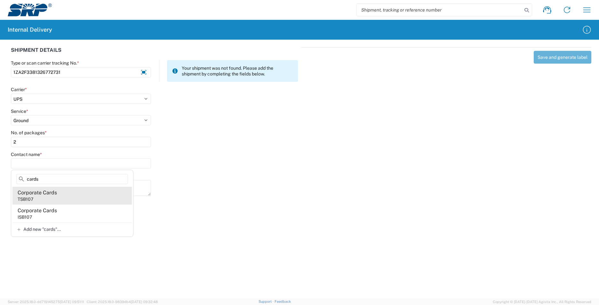
type input "cards"
click at [62, 200] on agx-address-suggestion-item "Corporate Cards TSB107" at bounding box center [71, 196] width 119 height 18
type input "Corporate Cards"
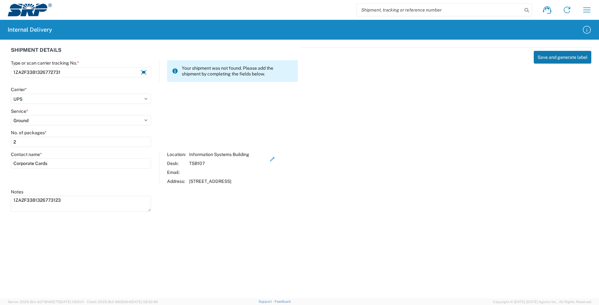
click at [555, 57] on button "Save and generate label" at bounding box center [563, 57] width 58 height 13
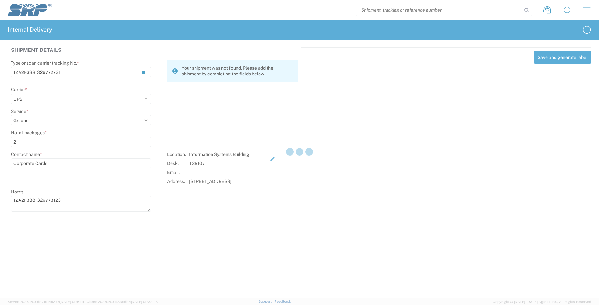
select select
